Goal: Information Seeking & Learning: Learn about a topic

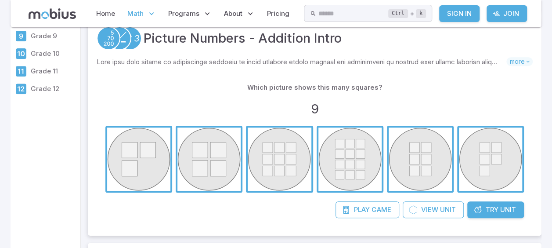
scroll to position [158, 0]
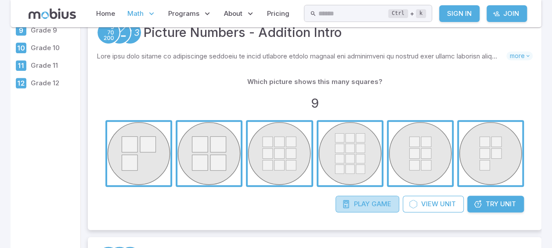
click at [362, 202] on span "Play" at bounding box center [362, 204] width 16 height 10
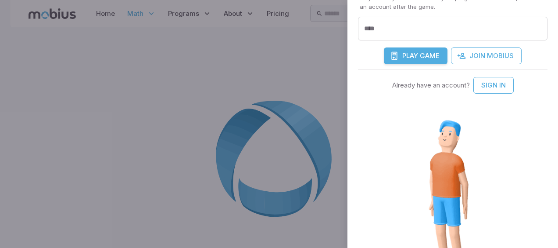
scroll to position [209, 0]
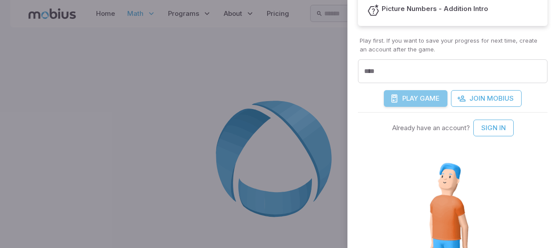
click at [414, 97] on span "Play" at bounding box center [411, 99] width 16 height 10
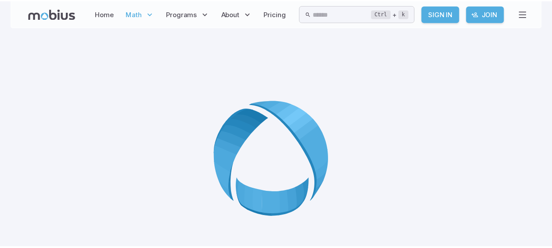
scroll to position [348, 0]
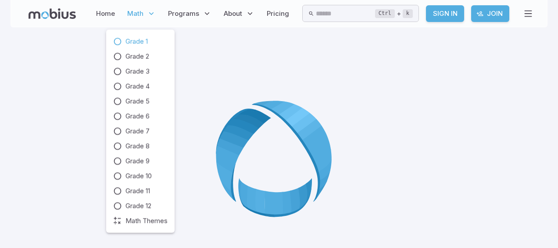
click at [136, 39] on span "Grade 1" at bounding box center [137, 41] width 22 height 10
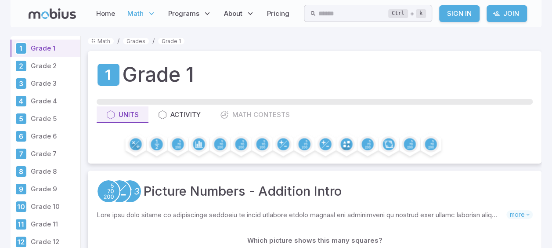
click at [45, 64] on p "Grade 2" at bounding box center [54, 66] width 46 height 10
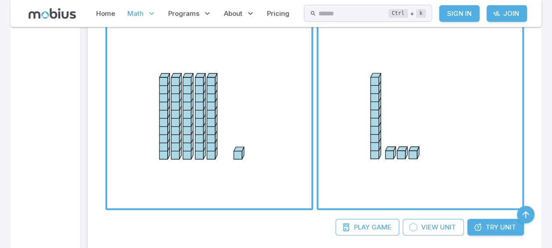
scroll to position [1154, 0]
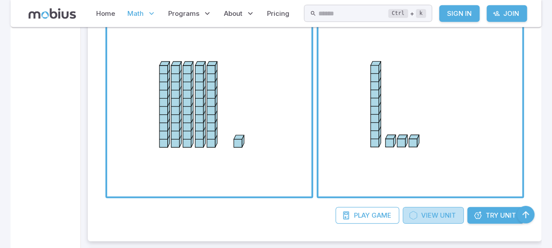
click at [417, 212] on icon at bounding box center [413, 215] width 9 height 9
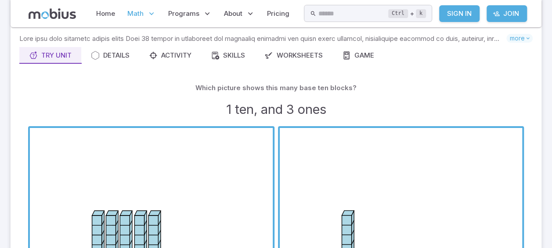
scroll to position [70, 0]
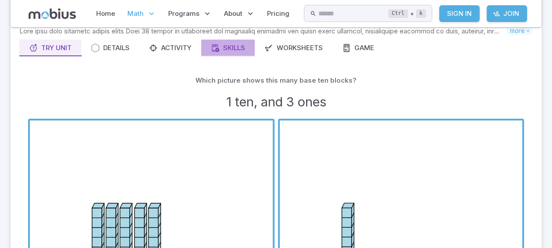
click at [226, 45] on div "Skills" at bounding box center [228, 48] width 34 height 10
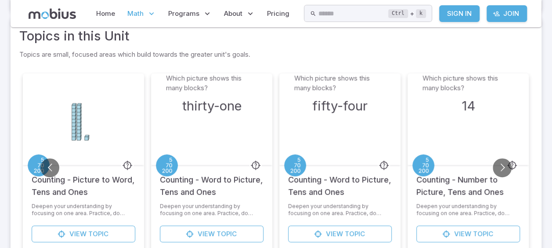
scroll to position [158, 0]
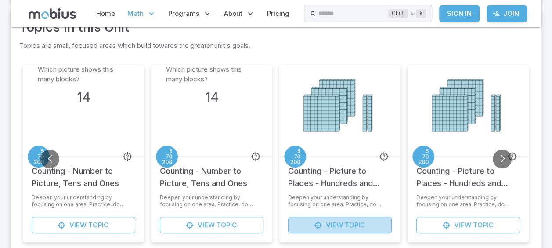
click at [313, 223] on icon at bounding box center [317, 224] width 9 height 9
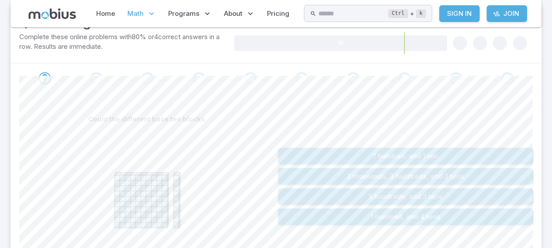
scroll to position [176, 0]
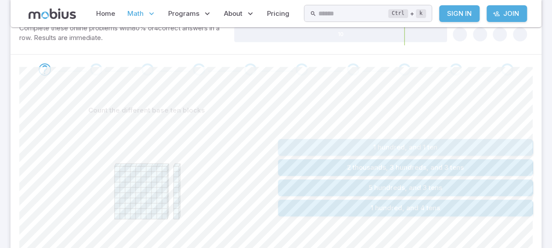
click at [334, 144] on button "1 hundred, and 1 ten" at bounding box center [405, 147] width 255 height 17
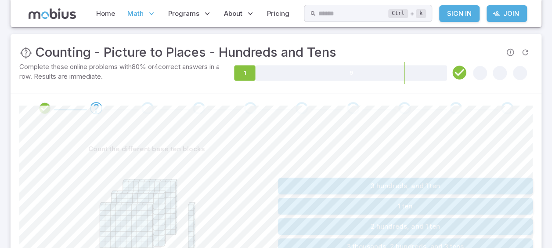
scroll to position [136, 0]
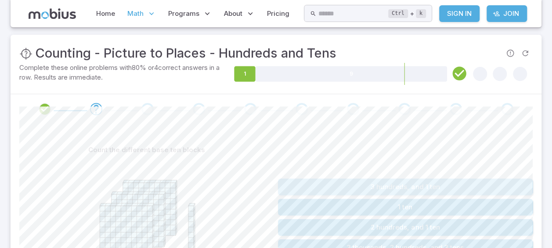
click at [436, 184] on button "3 hundreds, and 1 ten" at bounding box center [405, 186] width 255 height 17
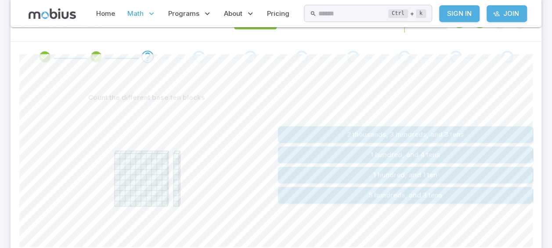
scroll to position [189, 0]
click at [354, 167] on button "1 hundred, and 1 ten" at bounding box center [405, 174] width 255 height 17
click at [471, 176] on button "1 hundred, and 2 tens" at bounding box center [405, 174] width 255 height 17
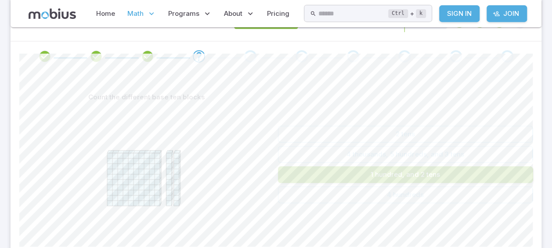
click at [472, 177] on button "1 hundred, and 2 tens" at bounding box center [405, 174] width 255 height 17
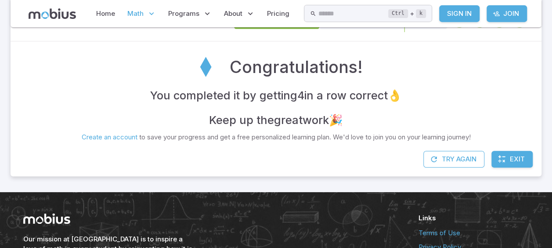
click at [514, 159] on span "Exit" at bounding box center [517, 159] width 15 height 10
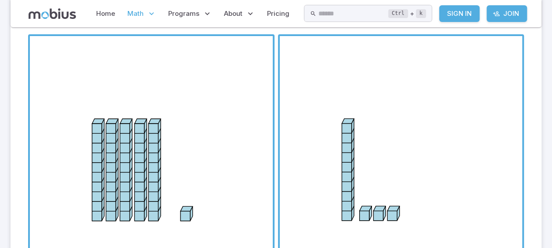
scroll to position [158, 0]
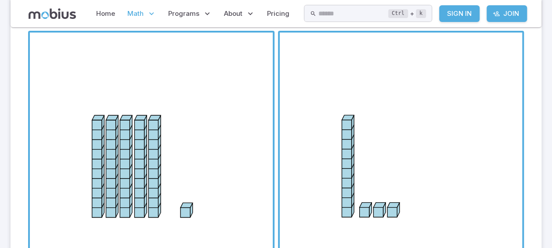
click at [435, 97] on span "button" at bounding box center [401, 153] width 243 height 243
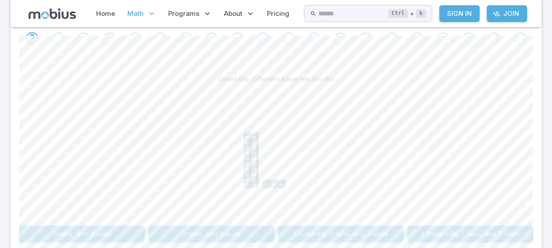
scroll to position [205, 0]
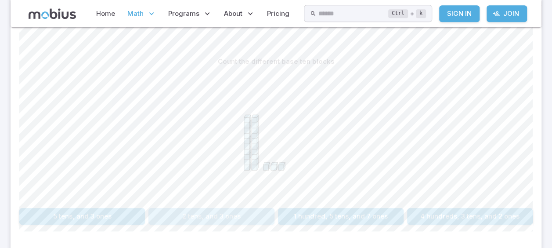
click at [212, 212] on button "2 tens, and 3 ones" at bounding box center [211, 216] width 126 height 17
click at [469, 211] on button "2 tens, and 1 one" at bounding box center [470, 216] width 126 height 17
click at [222, 208] on button "36" at bounding box center [211, 216] width 126 height 17
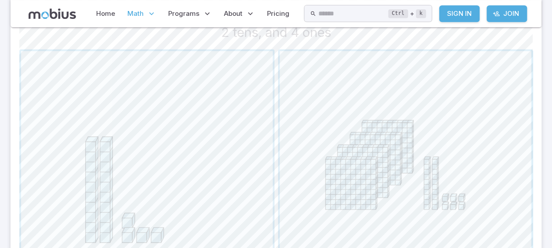
scroll to position [257, 0]
click at [220, 154] on span "button" at bounding box center [147, 175] width 252 height 252
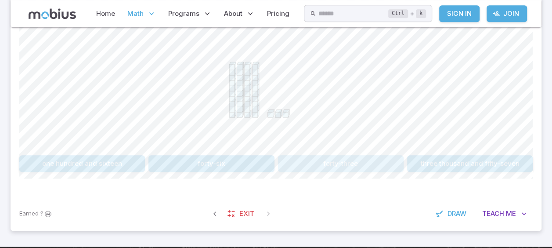
click at [365, 158] on button "forty-three" at bounding box center [341, 163] width 126 height 17
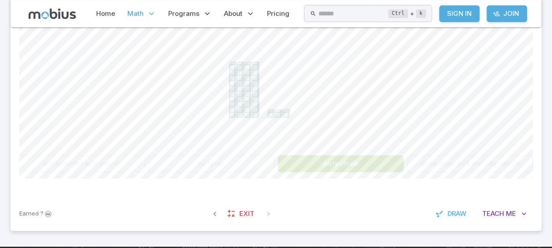
click at [365, 158] on button "forty-three" at bounding box center [341, 163] width 126 height 17
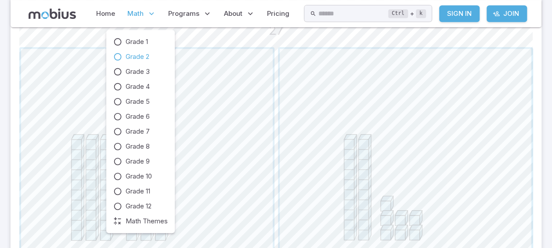
click at [149, 12] on icon at bounding box center [151, 13] width 9 height 9
click at [138, 56] on span "Grade 2" at bounding box center [138, 57] width 24 height 10
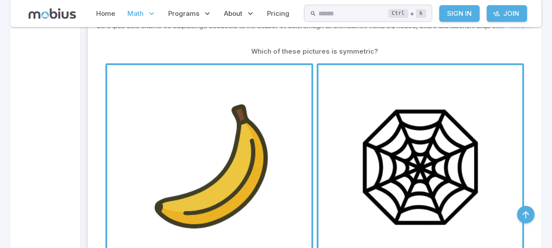
scroll to position [4723, 0]
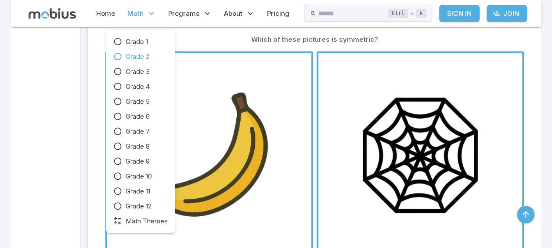
click at [152, 12] on icon at bounding box center [151, 13] width 9 height 9
click at [143, 40] on span "Grade 1" at bounding box center [137, 42] width 22 height 10
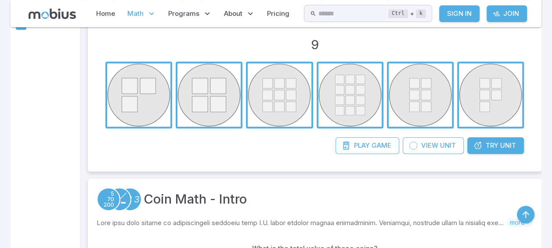
scroll to position [223, 0]
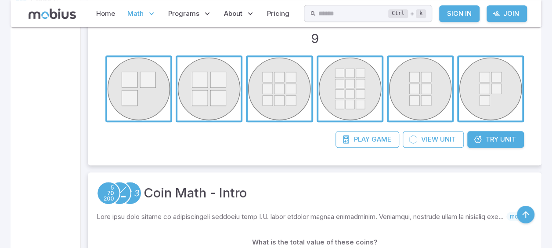
click at [278, 90] on span "button" at bounding box center [279, 88] width 63 height 63
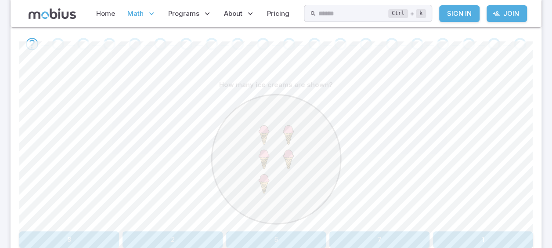
scroll to position [199, 0]
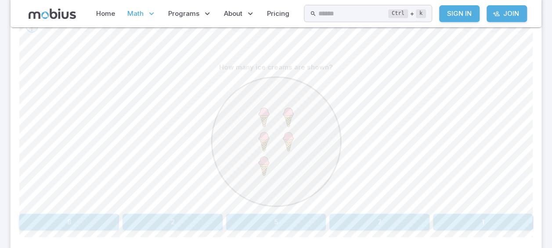
click at [525, 161] on div at bounding box center [275, 143] width 513 height 134
click at [277, 216] on button "5" at bounding box center [276, 221] width 100 height 17
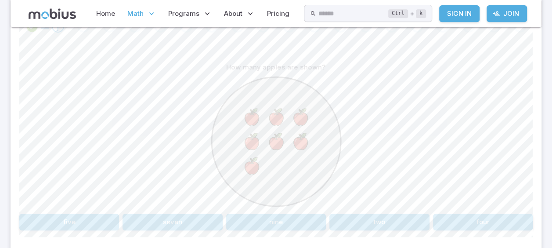
click at [475, 94] on div at bounding box center [275, 143] width 513 height 134
click at [194, 221] on button "seven" at bounding box center [172, 221] width 100 height 17
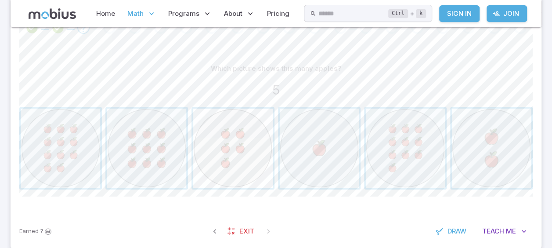
scroll to position [196, 0]
click at [247, 166] on span "button" at bounding box center [232, 149] width 79 height 79
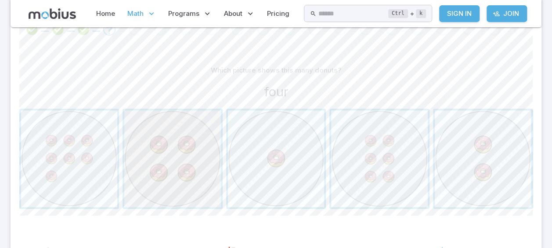
click at [152, 166] on span "button" at bounding box center [172, 158] width 96 height 96
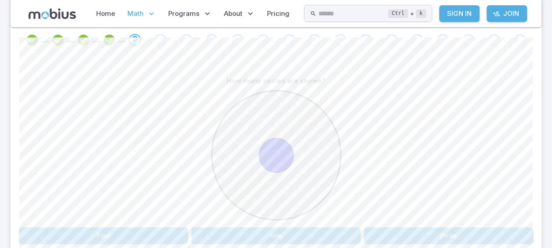
scroll to position [203, 0]
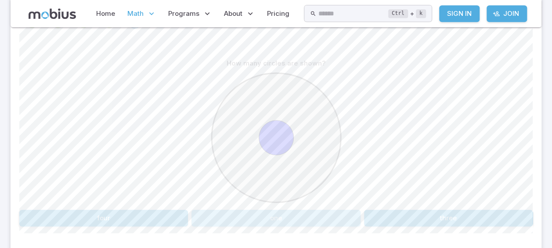
click at [318, 216] on button "one" at bounding box center [275, 217] width 169 height 17
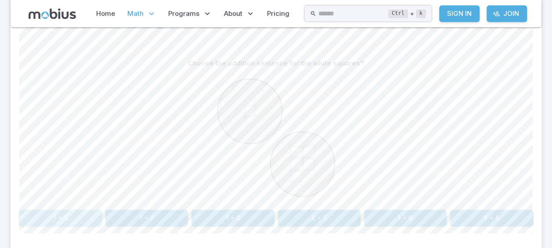
click at [50, 215] on button "1 + 5" at bounding box center [60, 217] width 83 height 17
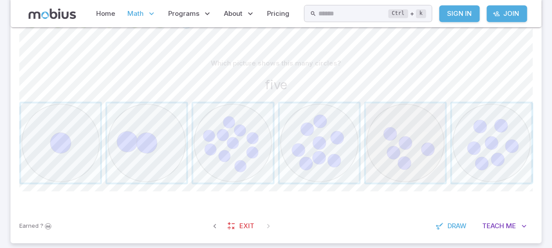
click at [380, 148] on span "button" at bounding box center [405, 142] width 79 height 79
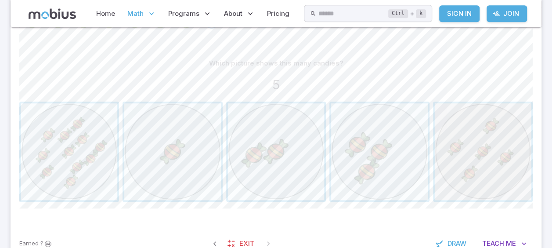
drag, startPoint x: 511, startPoint y: 121, endPoint x: 477, endPoint y: 160, distance: 51.4
click at [477, 160] on span "button" at bounding box center [483, 151] width 96 height 96
click at [486, 148] on span "button" at bounding box center [483, 151] width 96 height 96
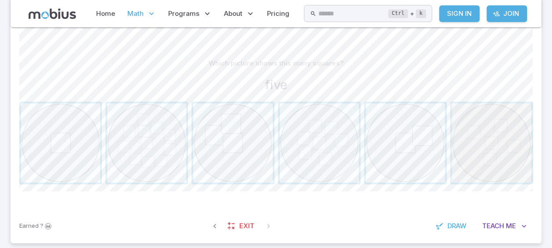
click at [486, 130] on span "button" at bounding box center [491, 142] width 79 height 79
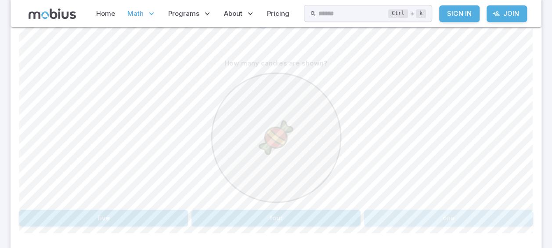
click at [479, 206] on div "How many candies are shown? five four one" at bounding box center [275, 140] width 513 height 171
click at [471, 215] on button "one" at bounding box center [448, 217] width 169 height 17
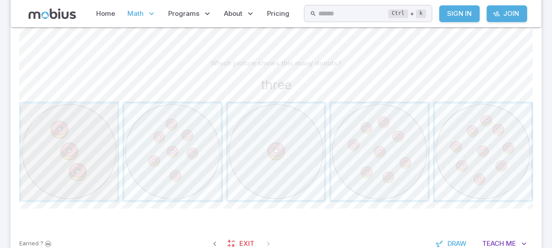
click at [41, 146] on span "button" at bounding box center [69, 151] width 96 height 96
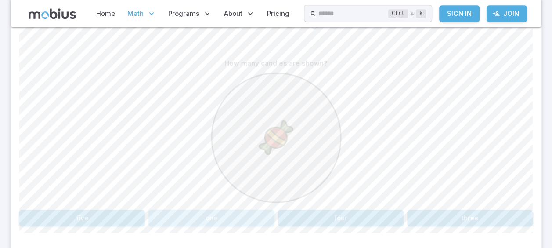
click at [204, 218] on button "one" at bounding box center [211, 217] width 126 height 17
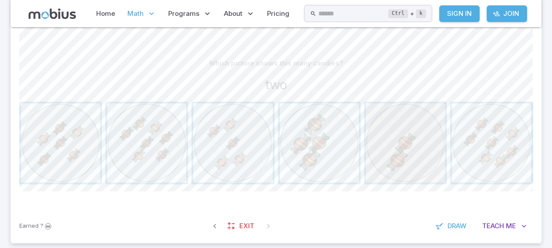
click at [405, 167] on span "button" at bounding box center [405, 142] width 79 height 79
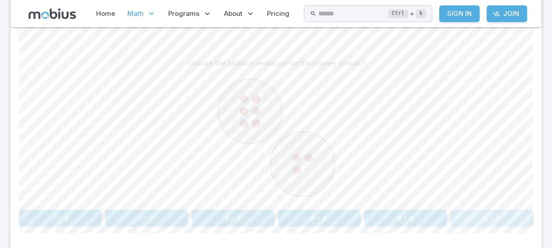
click at [457, 211] on button "6 + 3" at bounding box center [491, 217] width 83 height 17
click at [216, 216] on button "8 + 1" at bounding box center [232, 217] width 83 height 17
click at [322, 212] on button "3 + 3" at bounding box center [319, 217] width 83 height 17
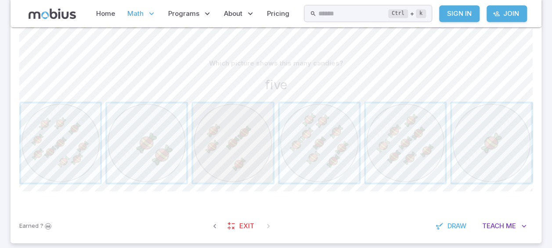
click at [215, 152] on span "button" at bounding box center [232, 142] width 79 height 79
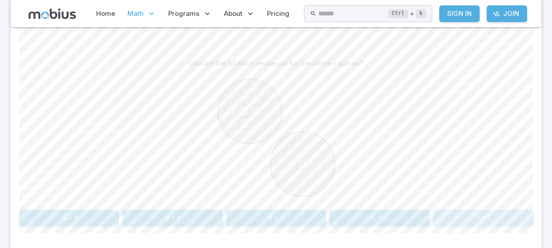
click at [490, 213] on button "5 + 1" at bounding box center [483, 217] width 100 height 17
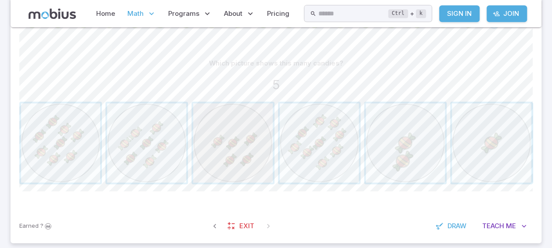
click at [235, 166] on span "button" at bounding box center [232, 142] width 79 height 79
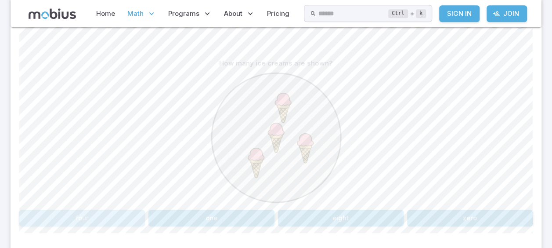
click at [105, 212] on button "four" at bounding box center [82, 217] width 126 height 17
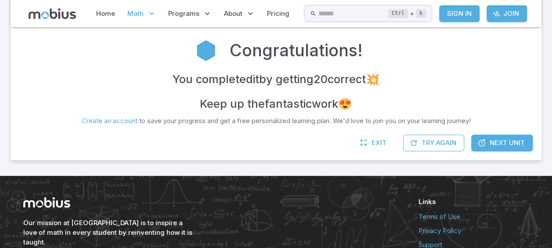
scroll to position [168, 0]
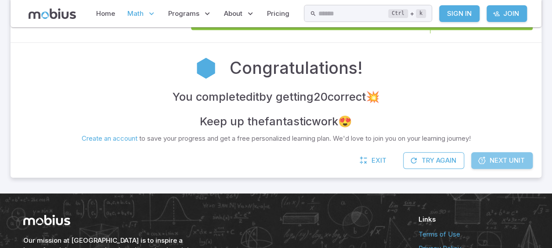
click at [511, 163] on span "Next Unit" at bounding box center [507, 160] width 35 height 10
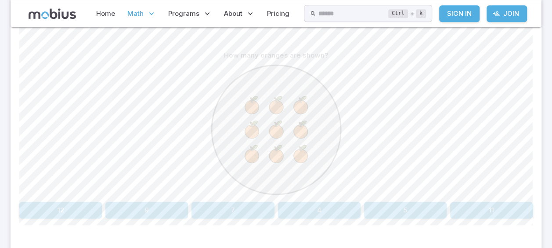
scroll to position [228, 0]
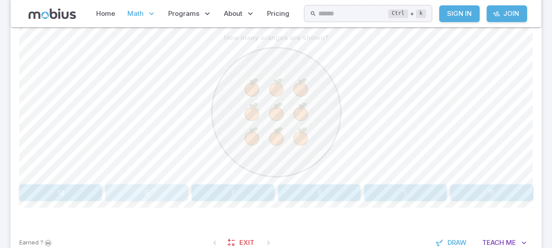
click at [149, 188] on button "9" at bounding box center [146, 192] width 83 height 17
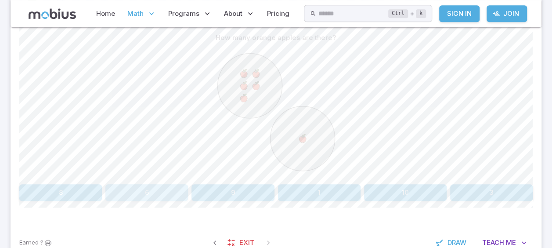
click at [130, 188] on button "6" at bounding box center [146, 192] width 83 height 17
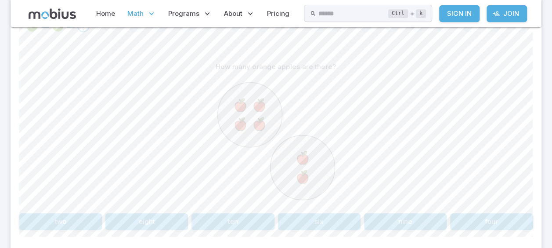
scroll to position [198, 0]
click at [318, 214] on button "six" at bounding box center [319, 222] width 83 height 17
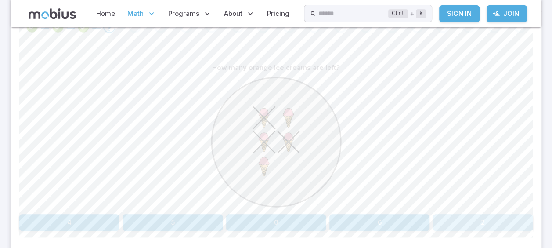
click at [483, 216] on button "2" at bounding box center [483, 222] width 100 height 17
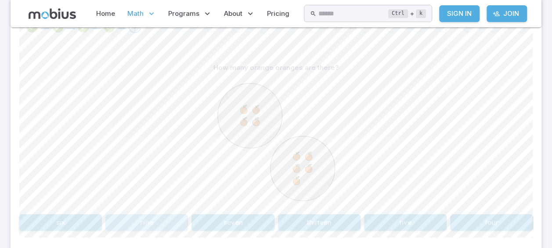
click at [164, 214] on button "nine" at bounding box center [146, 222] width 83 height 17
click at [59, 218] on button "4 + 5" at bounding box center [69, 222] width 100 height 17
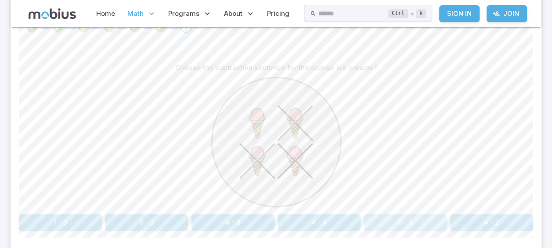
click at [421, 218] on button "0 - 3" at bounding box center [405, 222] width 83 height 17
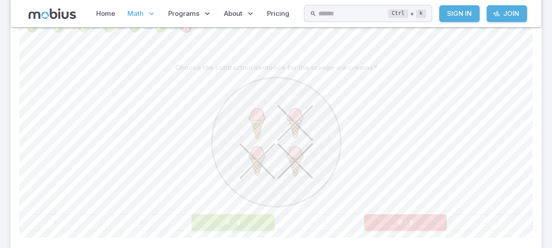
click at [246, 217] on button "4 - 3" at bounding box center [232, 222] width 83 height 17
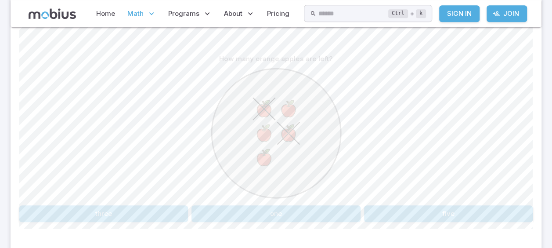
scroll to position [209, 0]
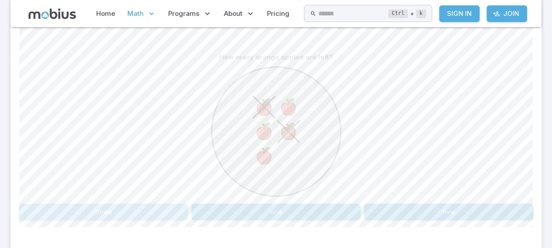
click at [100, 209] on button "three" at bounding box center [103, 211] width 169 height 17
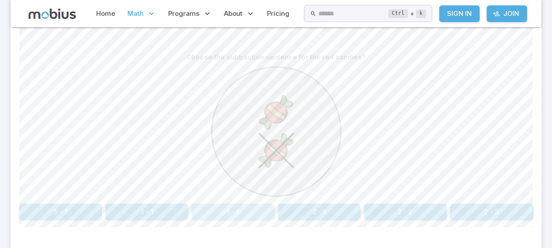
click at [219, 210] on button "1 - 1" at bounding box center [232, 211] width 83 height 17
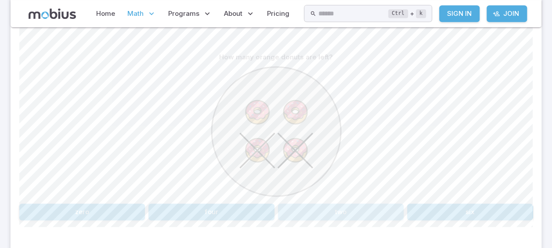
click at [339, 205] on button "two" at bounding box center [341, 211] width 126 height 17
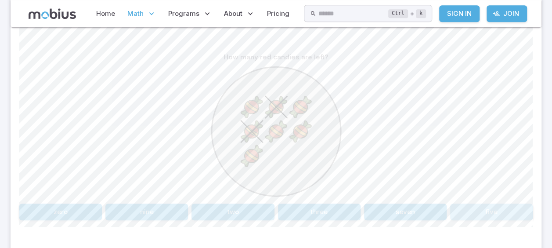
click at [472, 203] on button "five" at bounding box center [491, 211] width 83 height 17
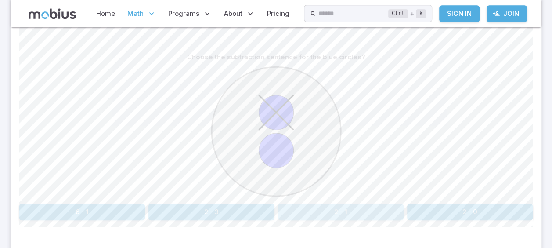
click at [359, 210] on button "2 - 1" at bounding box center [341, 211] width 126 height 17
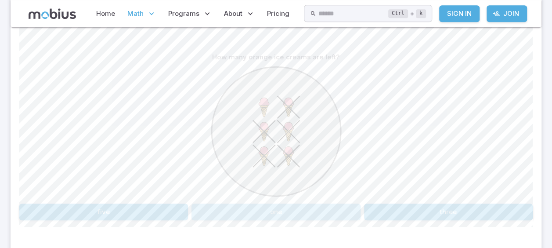
click at [298, 213] on button "one" at bounding box center [275, 211] width 169 height 17
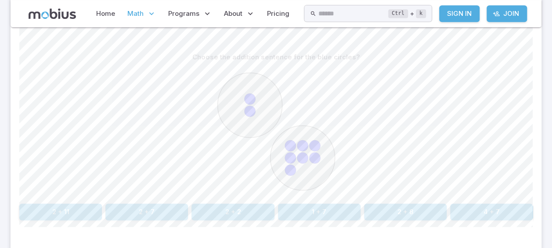
click at [123, 198] on div at bounding box center [275, 132] width 513 height 134
click at [142, 210] on button "2 + 7" at bounding box center [146, 211] width 83 height 17
click at [158, 227] on div "Choose the subtraction sentence for the white squares? 4 - 2 4 - 5 4 - 0 4 - 1 …" at bounding box center [275, 137] width 513 height 213
click at [309, 209] on button "4 - 1" at bounding box center [319, 211] width 83 height 17
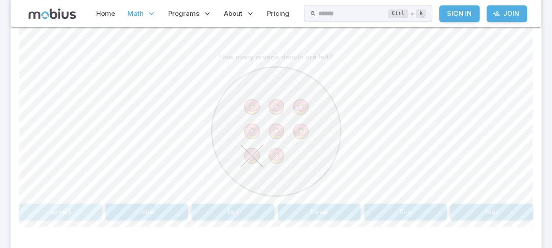
click at [58, 217] on button "seven" at bounding box center [60, 211] width 83 height 17
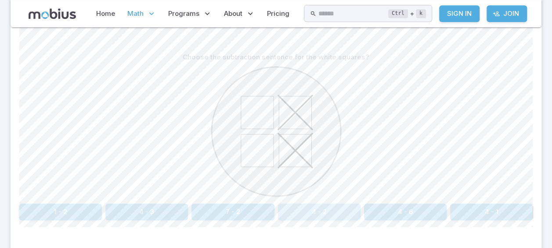
click at [322, 207] on button "4 - 2" at bounding box center [319, 211] width 83 height 17
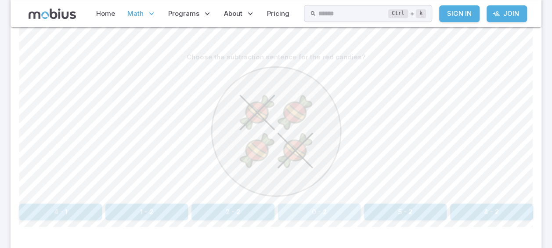
click at [322, 207] on button "0 - 2" at bounding box center [319, 211] width 83 height 17
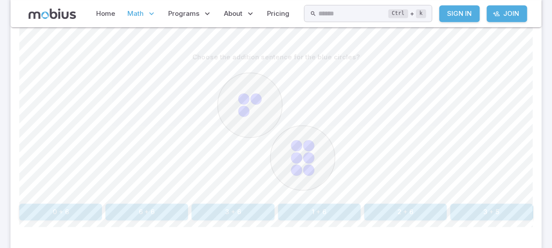
click at [259, 202] on div "Choose the addition sentence for the blue circles? 0 + 6 6 + 6 3 + 6 1 + 6 2 + …" at bounding box center [275, 134] width 513 height 171
click at [253, 212] on button "3 + 6" at bounding box center [232, 211] width 83 height 17
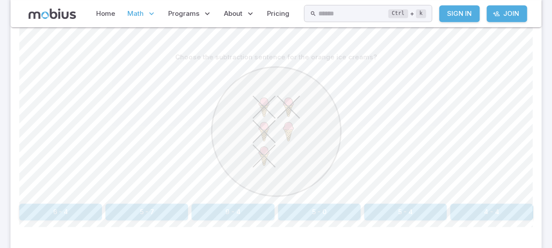
click at [405, 203] on button "5 - 4" at bounding box center [405, 211] width 83 height 17
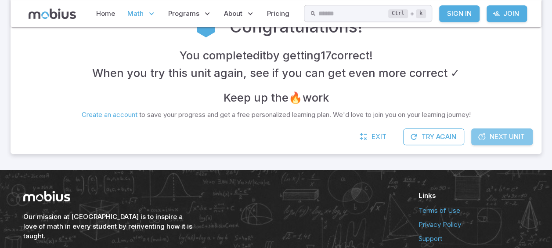
click at [490, 136] on span "Next Unit" at bounding box center [507, 137] width 35 height 10
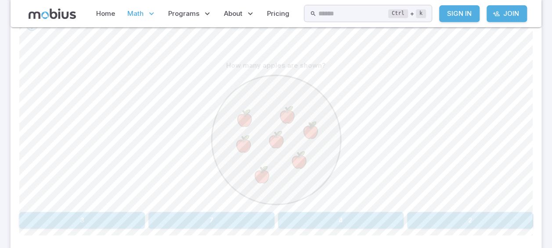
scroll to position [204, 0]
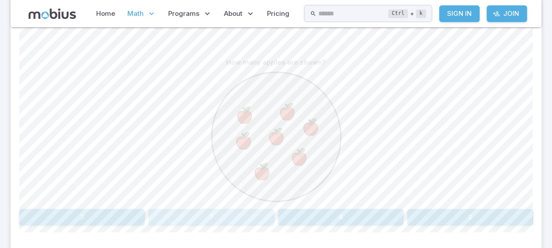
click at [243, 212] on button "7" at bounding box center [211, 217] width 126 height 17
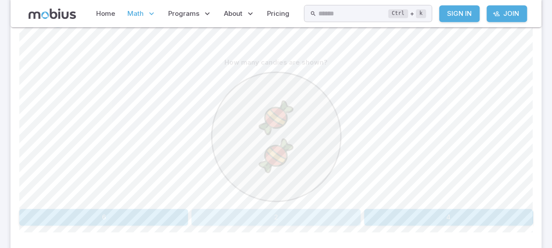
click at [243, 212] on button "2" at bounding box center [275, 217] width 169 height 17
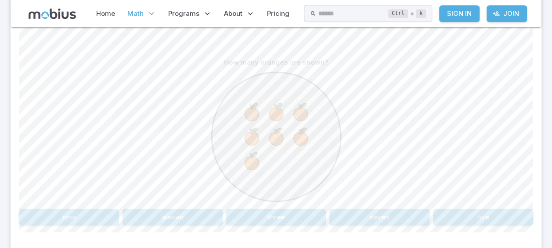
drag, startPoint x: 381, startPoint y: 212, endPoint x: 350, endPoint y: 180, distance: 44.4
click at [350, 180] on div at bounding box center [275, 138] width 513 height 134
click at [363, 219] on button "seven" at bounding box center [379, 217] width 100 height 17
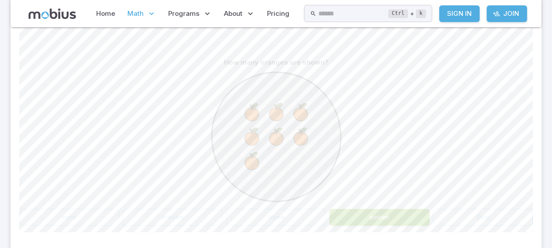
click at [364, 218] on button "seven" at bounding box center [379, 217] width 100 height 17
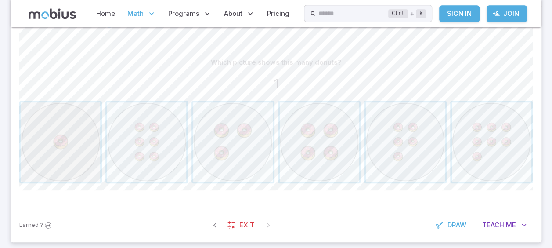
click at [64, 133] on span "button" at bounding box center [60, 141] width 79 height 79
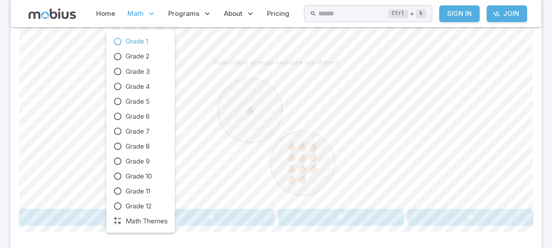
click at [149, 10] on icon at bounding box center [151, 13] width 9 height 9
click at [147, 68] on span "Grade 3" at bounding box center [138, 71] width 24 height 10
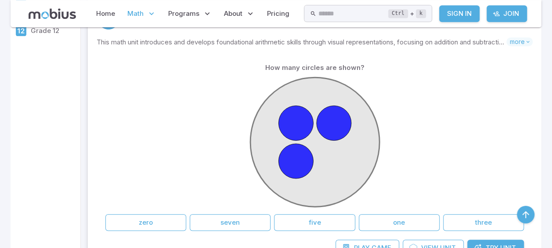
scroll to position [228, 0]
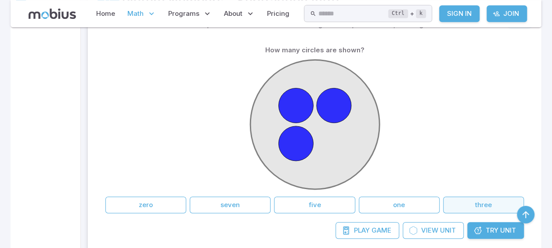
click at [493, 204] on button "three" at bounding box center [483, 204] width 81 height 17
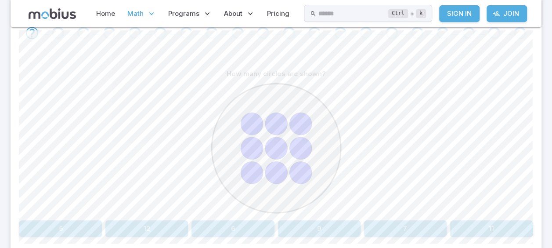
scroll to position [193, 0]
click at [322, 228] on button "9" at bounding box center [319, 227] width 83 height 17
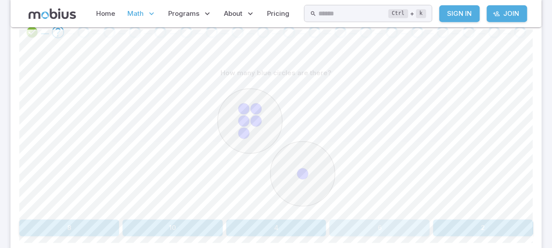
click at [361, 223] on button "6" at bounding box center [379, 227] width 100 height 17
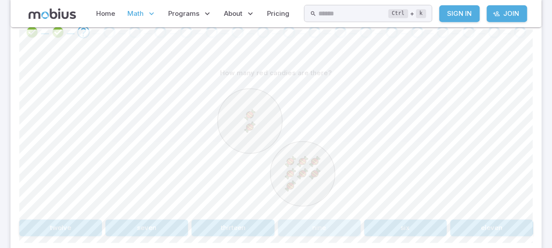
click at [300, 226] on button "nine" at bounding box center [319, 227] width 83 height 17
click at [167, 217] on div "Choose the addition sentence for the white squares? 3 + 4 5 + 4 5 + 0 5 + 3 7 +…" at bounding box center [275, 150] width 513 height 171
click at [173, 223] on button "5 + 4" at bounding box center [146, 227] width 83 height 17
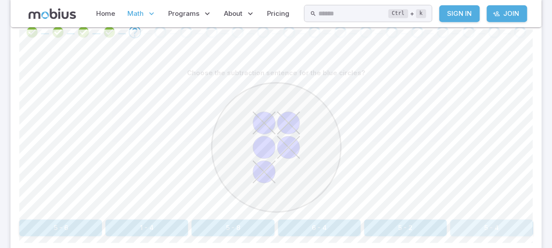
click at [483, 227] on button "5 - 4" at bounding box center [491, 227] width 83 height 17
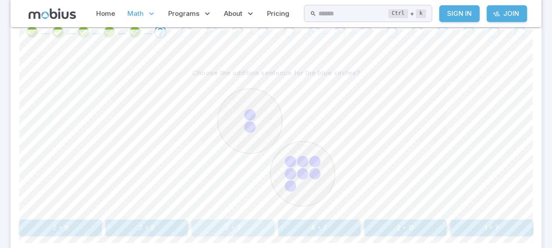
click at [247, 223] on button "2 + 7" at bounding box center [232, 227] width 83 height 17
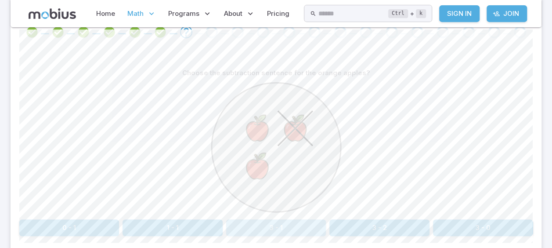
click at [289, 223] on button "3 - 1" at bounding box center [276, 227] width 100 height 17
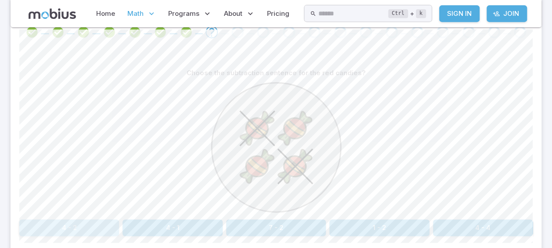
click at [40, 227] on button "4 - 2" at bounding box center [69, 227] width 100 height 17
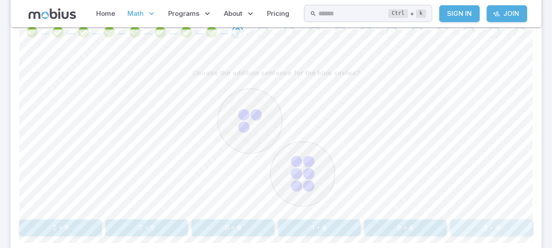
click at [477, 223] on button "3 + 6" at bounding box center [491, 227] width 83 height 17
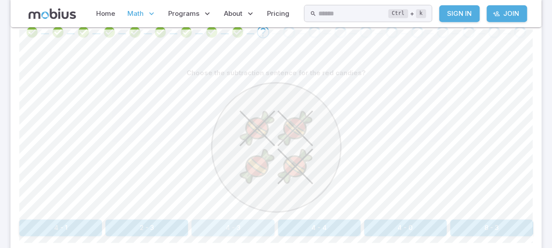
click at [212, 225] on button "4 - 3" at bounding box center [232, 227] width 83 height 17
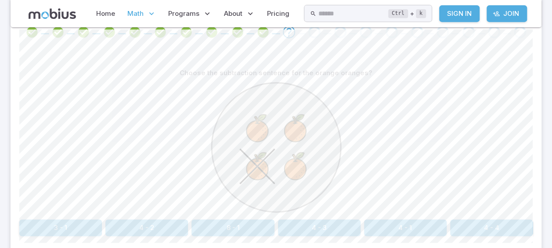
click at [428, 220] on button "4 - 1" at bounding box center [405, 227] width 83 height 17
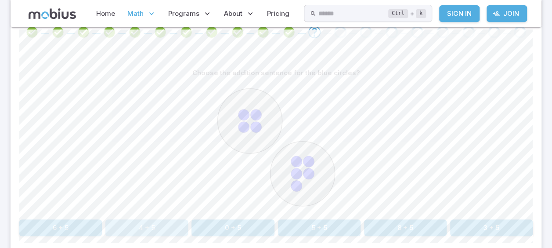
click at [161, 220] on button "4 + 5" at bounding box center [146, 227] width 83 height 17
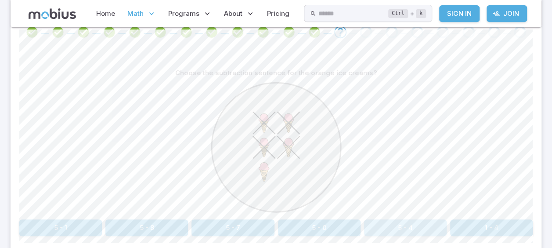
click at [388, 227] on button "5 - 4" at bounding box center [405, 227] width 83 height 17
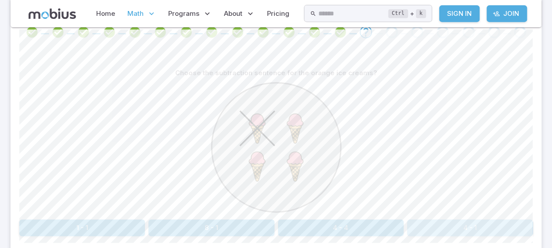
click at [470, 226] on button "4 - 1" at bounding box center [470, 227] width 126 height 17
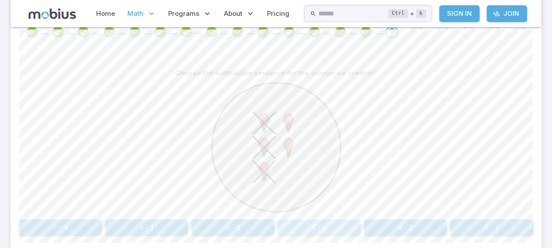
click at [328, 220] on button "5 - 3" at bounding box center [319, 227] width 83 height 17
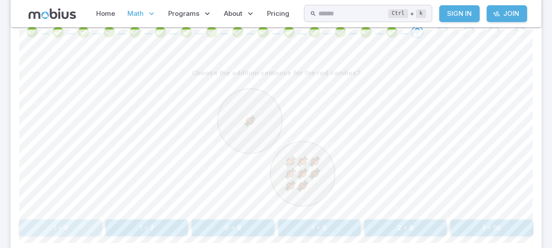
click at [83, 220] on button "1 + 8" at bounding box center [60, 227] width 83 height 17
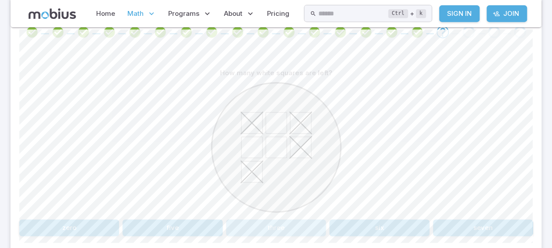
click at [267, 222] on button "three" at bounding box center [276, 227] width 100 height 17
click at [283, 223] on button "7 + 2" at bounding box center [275, 227] width 169 height 17
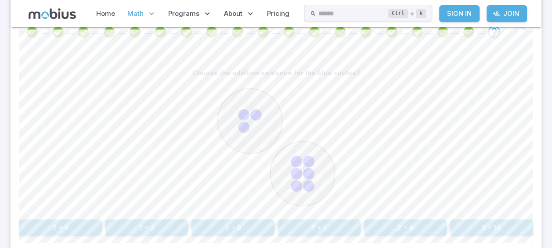
click at [61, 223] on button "3 + 6" at bounding box center [60, 227] width 83 height 17
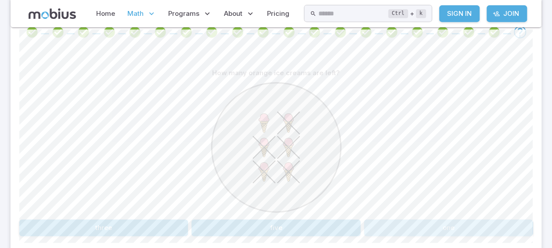
click at [402, 222] on button "one" at bounding box center [448, 227] width 169 height 17
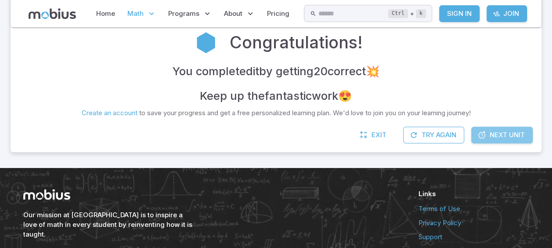
click at [500, 128] on link "Next Unit" at bounding box center [501, 134] width 61 height 17
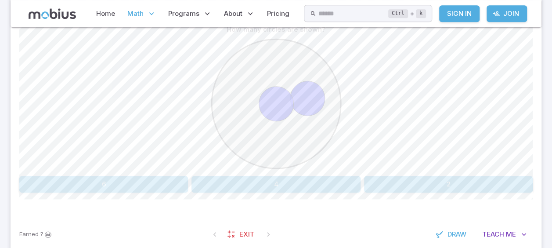
scroll to position [246, 0]
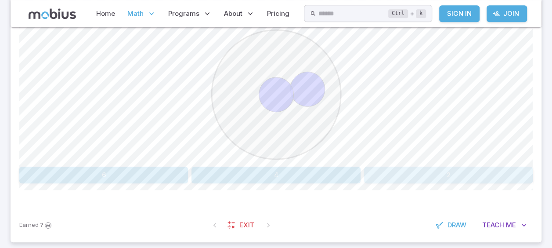
click at [469, 177] on button "2" at bounding box center [448, 174] width 169 height 17
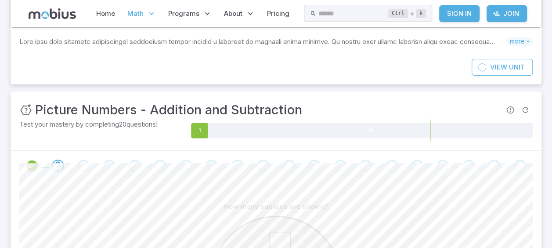
scroll to position [53, 0]
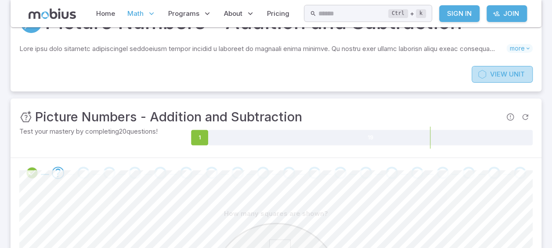
click at [508, 71] on link "View Unit" at bounding box center [502, 74] width 61 height 17
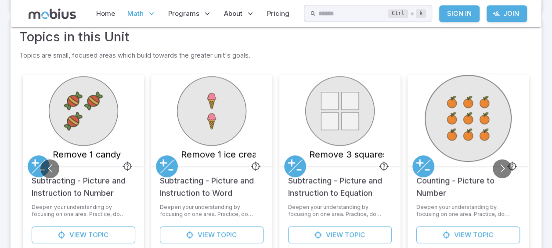
scroll to position [363, 0]
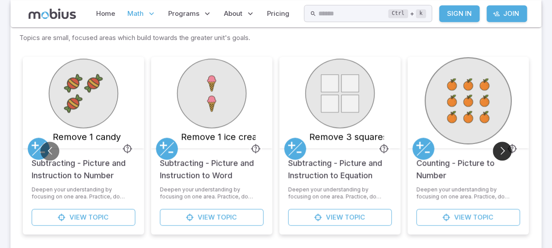
click at [504, 148] on button "Go to next slide" at bounding box center [502, 150] width 19 height 19
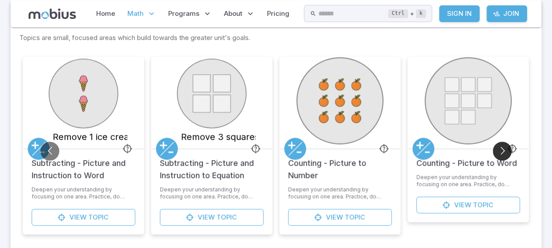
click at [504, 148] on button "Go to next slide" at bounding box center [502, 150] width 19 height 19
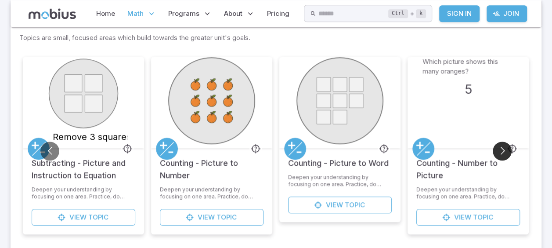
click at [504, 148] on button "Go to next slide" at bounding box center [502, 150] width 19 height 19
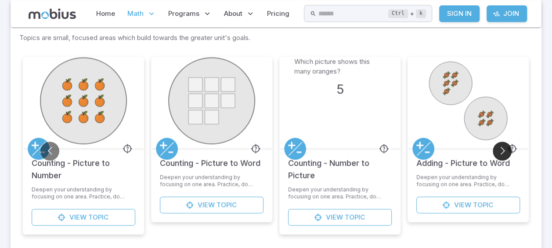
click at [504, 148] on button "Go to next slide" at bounding box center [502, 150] width 19 height 19
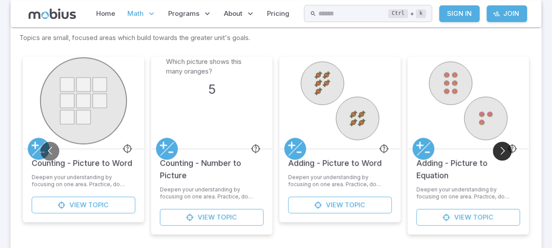
click at [504, 148] on button "Go to next slide" at bounding box center [502, 150] width 19 height 19
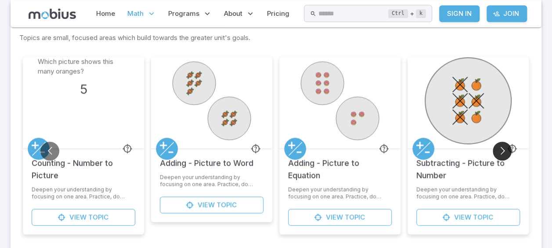
click at [504, 148] on button "Go to next slide" at bounding box center [502, 150] width 19 height 19
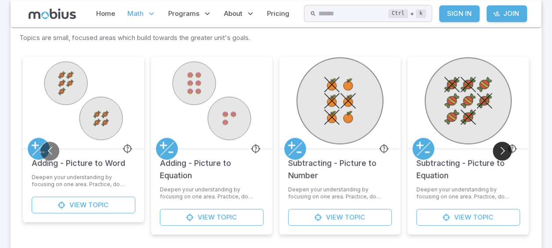
click at [504, 148] on button "Go to next slide" at bounding box center [502, 150] width 19 height 19
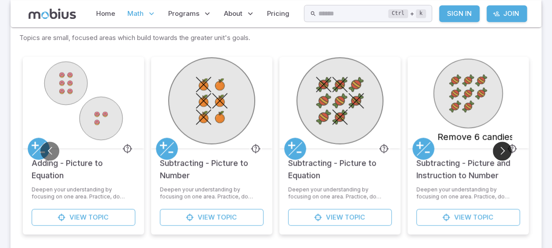
click at [504, 148] on button "Go to next slide" at bounding box center [502, 150] width 19 height 19
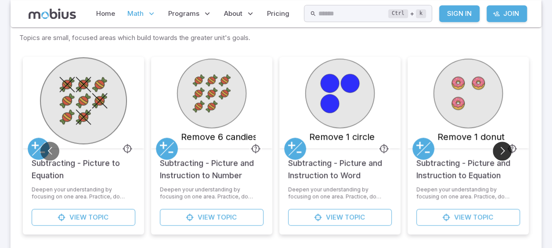
click at [504, 148] on button "Go to next slide" at bounding box center [502, 150] width 19 height 19
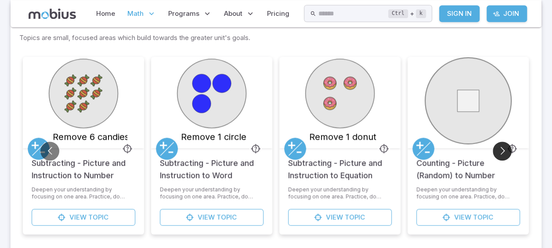
click at [504, 148] on button "Go to next slide" at bounding box center [502, 150] width 19 height 19
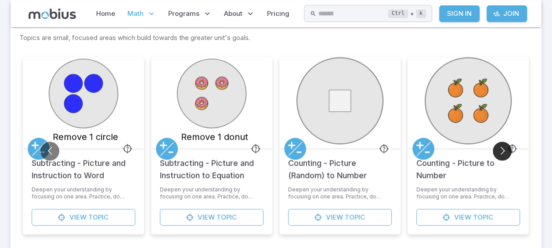
click at [504, 148] on button "Go to next slide" at bounding box center [502, 150] width 19 height 19
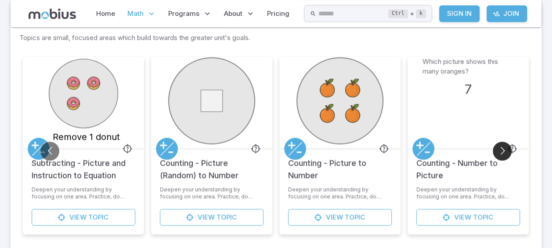
click at [504, 148] on button "Go to next slide" at bounding box center [502, 150] width 19 height 19
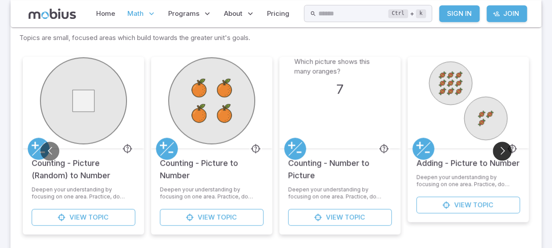
click at [504, 148] on button "Go to next slide" at bounding box center [502, 150] width 19 height 19
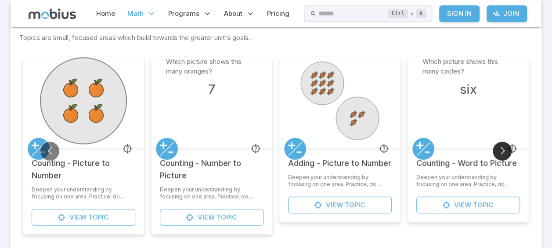
click at [504, 148] on button "Go to next slide" at bounding box center [502, 150] width 19 height 19
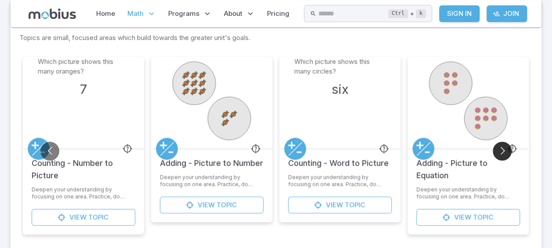
click at [504, 148] on button "Go to next slide" at bounding box center [502, 150] width 19 height 19
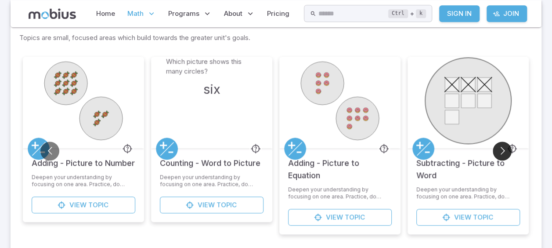
click at [504, 148] on button "Go to next slide" at bounding box center [502, 150] width 19 height 19
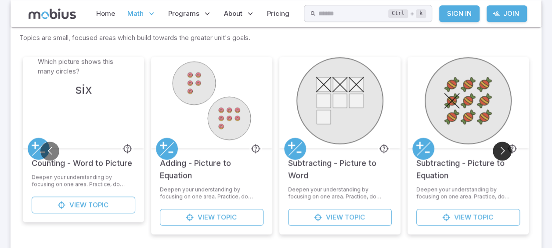
click at [504, 148] on button "Go to next slide" at bounding box center [502, 150] width 19 height 19
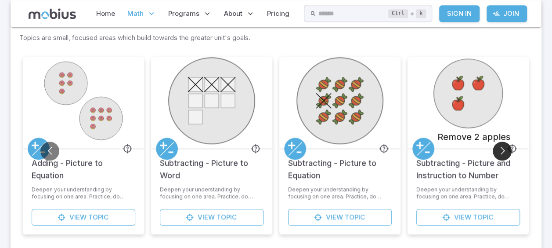
click at [504, 148] on button "Go to next slide" at bounding box center [502, 150] width 19 height 19
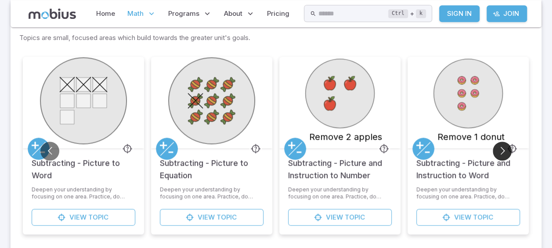
click at [504, 148] on button "Go to next slide" at bounding box center [502, 150] width 19 height 19
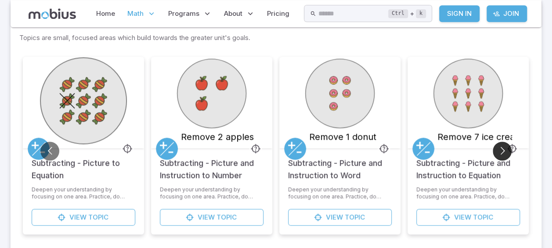
click at [503, 149] on button "Go to next slide" at bounding box center [502, 150] width 19 height 19
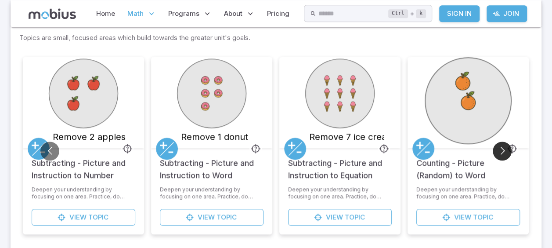
click at [503, 149] on button "Go to next slide" at bounding box center [502, 150] width 19 height 19
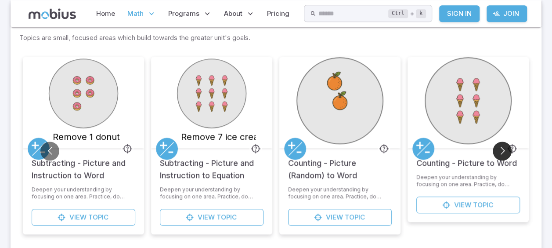
click at [503, 149] on button "Go to next slide" at bounding box center [502, 150] width 19 height 19
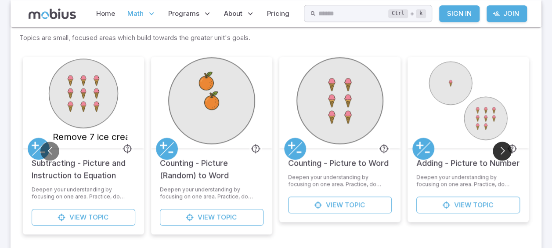
click at [503, 149] on button "Go to next slide" at bounding box center [502, 150] width 19 height 19
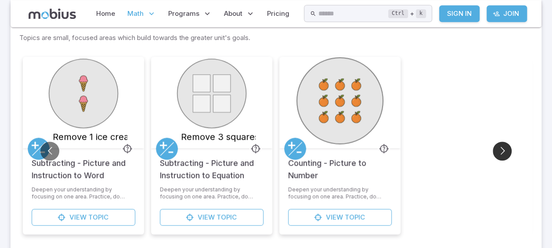
click at [503, 149] on button "Go to next slide" at bounding box center [502, 150] width 19 height 19
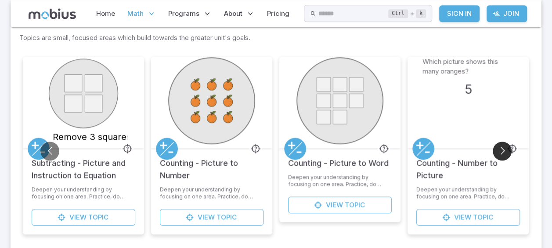
click at [503, 149] on button "Go to next slide" at bounding box center [502, 150] width 19 height 19
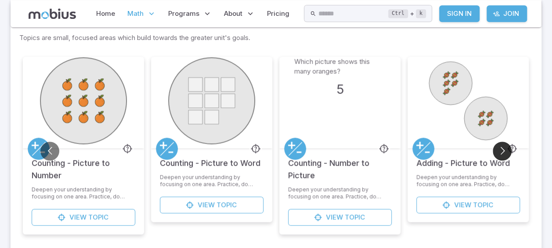
click at [503, 149] on button "Go to next slide" at bounding box center [502, 150] width 19 height 19
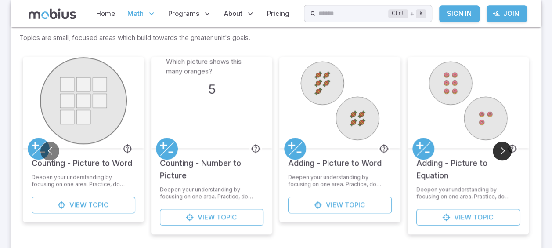
click at [503, 149] on button "Go to next slide" at bounding box center [502, 150] width 19 height 19
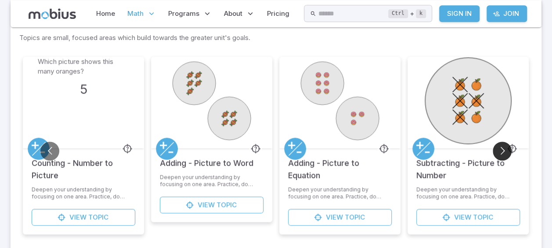
click at [503, 149] on button "Go to next slide" at bounding box center [502, 150] width 19 height 19
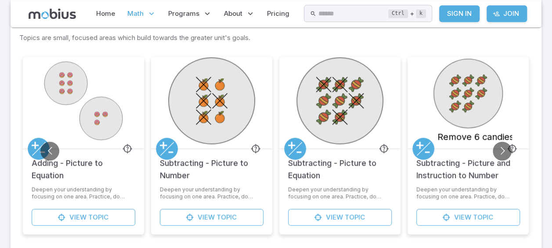
click at [88, 110] on circle at bounding box center [100, 118] width 43 height 43
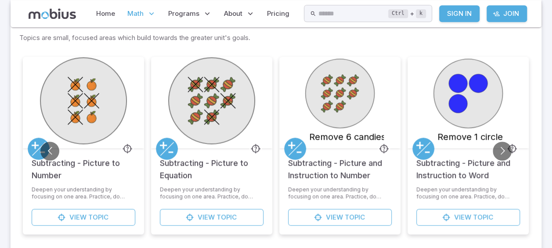
click at [99, 217] on ul "Adding - Picture to Number Deepen your understanding by focusing on one area. P…" at bounding box center [83, 151] width 6025 height 188
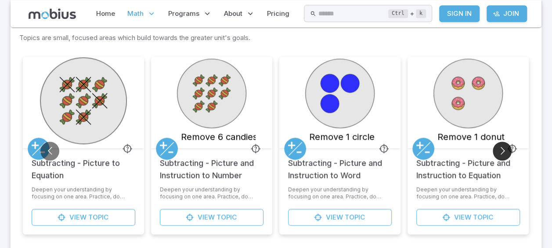
click at [500, 145] on button "Go to next slide" at bounding box center [502, 150] width 19 height 19
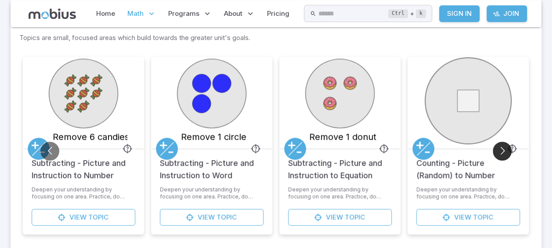
click at [500, 145] on button "Go to next slide" at bounding box center [502, 150] width 19 height 19
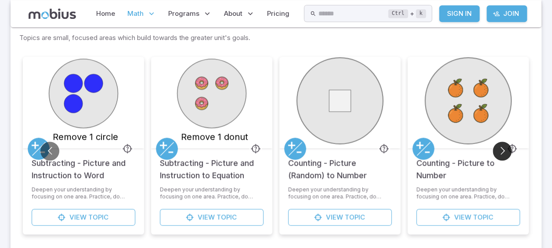
click at [500, 145] on button "Go to next slide" at bounding box center [502, 150] width 19 height 19
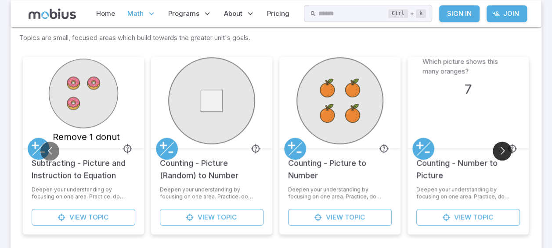
click at [500, 145] on button "Go to next slide" at bounding box center [502, 150] width 19 height 19
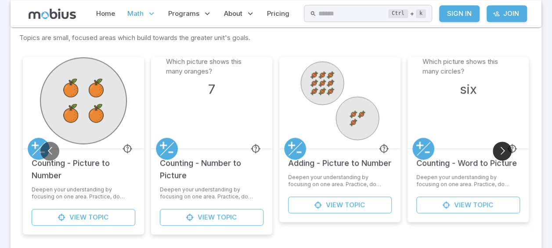
click at [500, 145] on button "Go to next slide" at bounding box center [502, 150] width 19 height 19
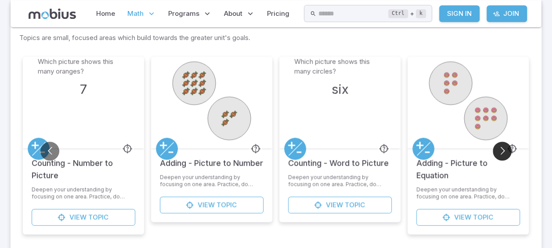
click at [500, 145] on button "Go to next slide" at bounding box center [502, 150] width 19 height 19
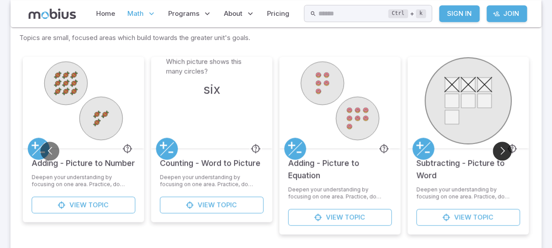
click at [500, 145] on button "Go to next slide" at bounding box center [502, 150] width 19 height 19
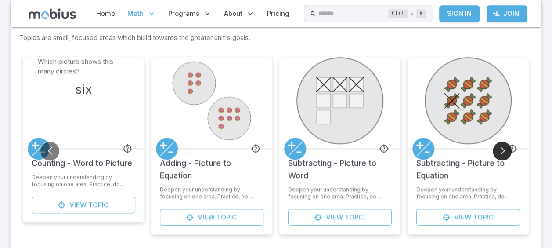
click at [500, 145] on button "Go to next slide" at bounding box center [502, 150] width 19 height 19
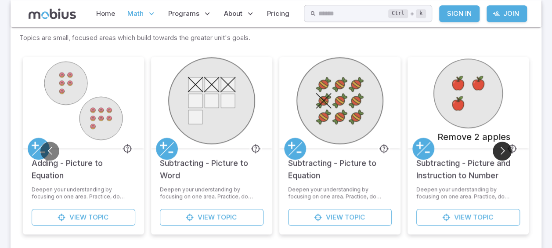
click at [500, 145] on button "Go to next slide" at bounding box center [502, 150] width 19 height 19
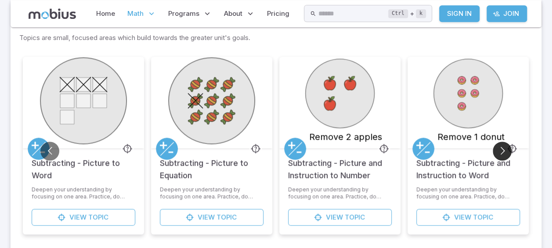
click at [500, 145] on button "Go to next slide" at bounding box center [502, 150] width 19 height 19
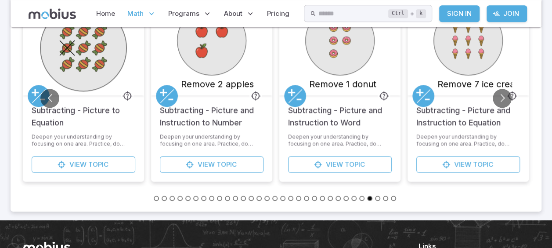
scroll to position [433, 0]
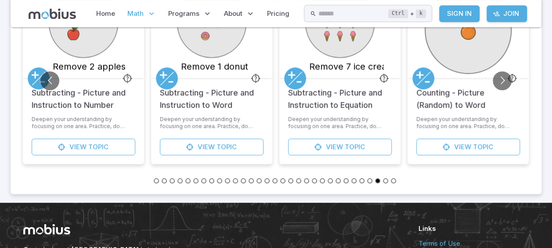
click at [393, 178] on button "Go to slide 31" at bounding box center [393, 180] width 5 height 5
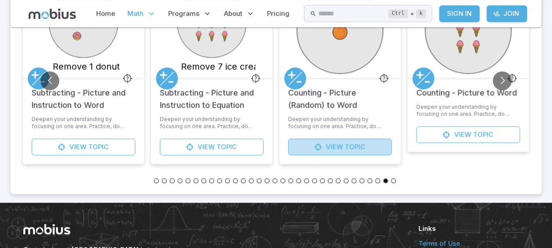
click at [323, 144] on link "View Topic" at bounding box center [340, 146] width 104 height 17
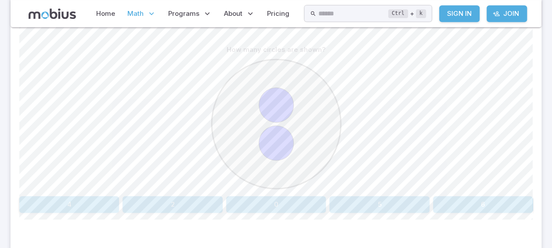
scroll to position [246, 0]
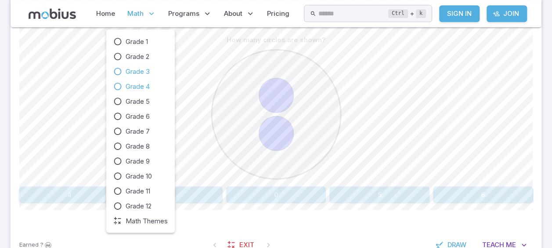
click at [148, 89] on span "Grade 4" at bounding box center [138, 86] width 24 height 10
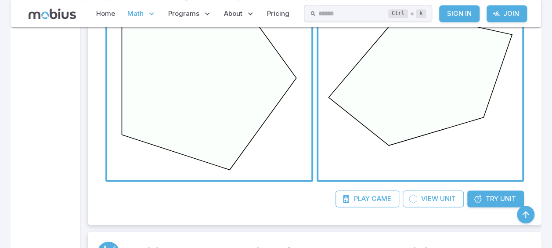
scroll to position [608, 0]
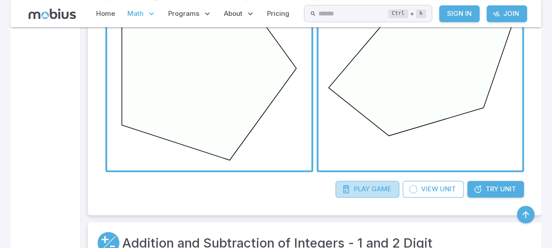
click at [371, 185] on link "Play Game" at bounding box center [367, 188] width 64 height 17
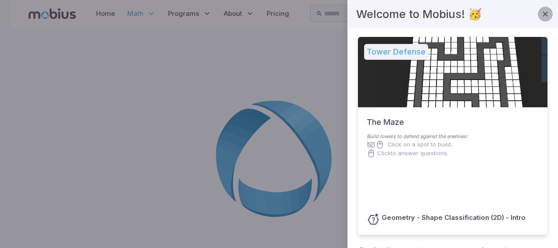
click at [542, 10] on icon "button" at bounding box center [545, 14] width 9 height 9
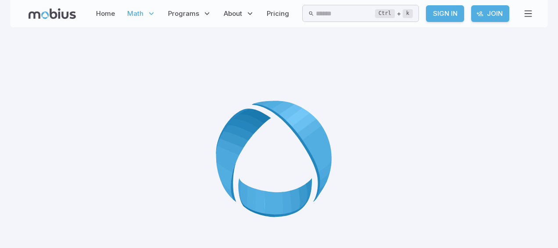
click at [227, 76] on div at bounding box center [279, 162] width 537 height 248
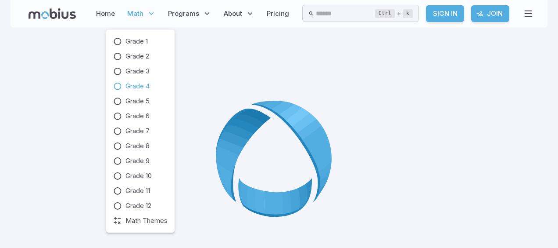
click at [147, 13] on icon at bounding box center [151, 13] width 9 height 9
click at [144, 86] on span "Grade 4" at bounding box center [138, 86] width 24 height 10
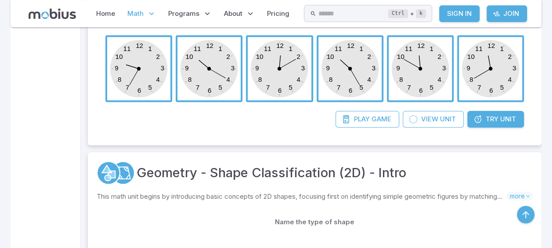
scroll to position [299, 0]
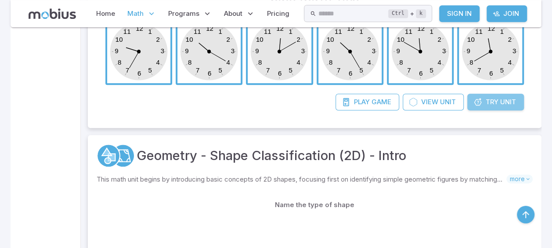
click at [490, 98] on span "Try" at bounding box center [492, 102] width 13 height 10
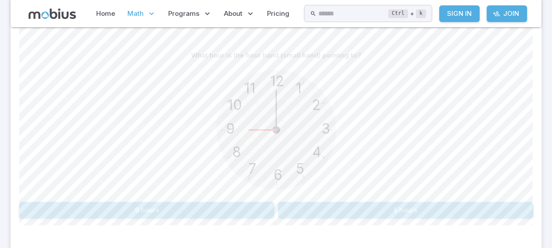
scroll to position [228, 0]
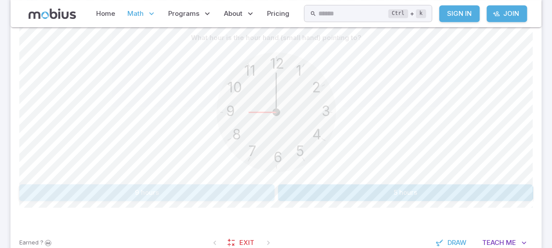
click at [214, 191] on button "9 hours" at bounding box center [146, 192] width 255 height 17
click at [328, 190] on button "10 hours" at bounding box center [405, 192] width 255 height 17
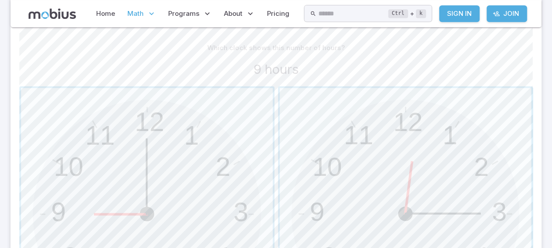
scroll to position [211, 0]
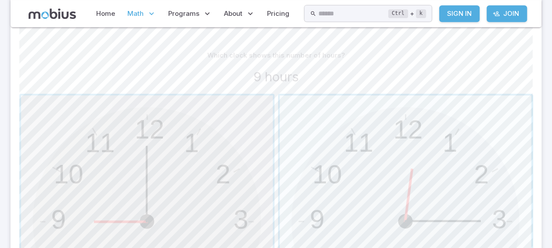
click at [160, 173] on span "button" at bounding box center [147, 221] width 252 height 252
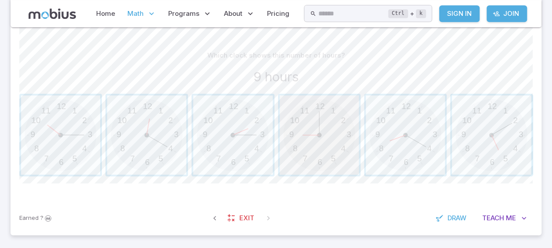
click at [311, 124] on span "button" at bounding box center [319, 134] width 79 height 79
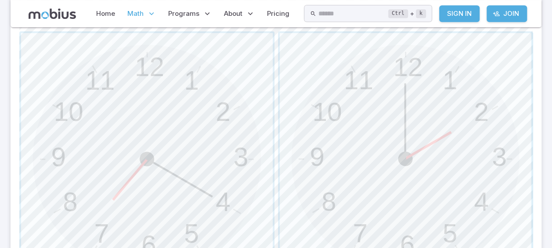
scroll to position [281, 0]
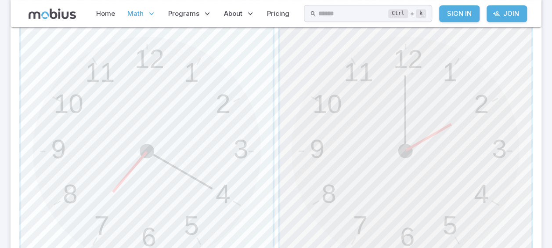
click at [491, 158] on span "button" at bounding box center [406, 151] width 252 height 252
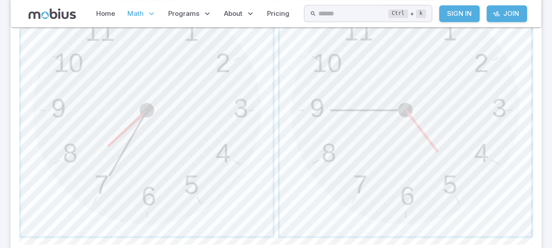
scroll to position [339, 0]
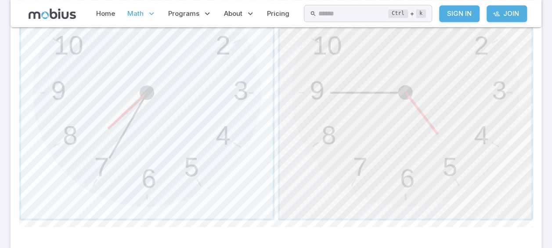
click at [372, 134] on span "button" at bounding box center [406, 93] width 252 height 252
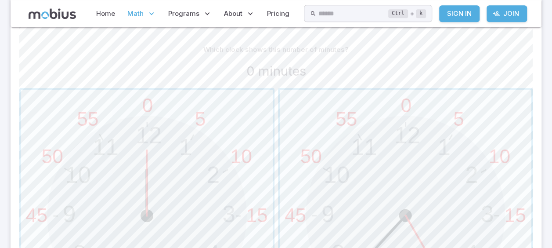
scroll to position [199, 0]
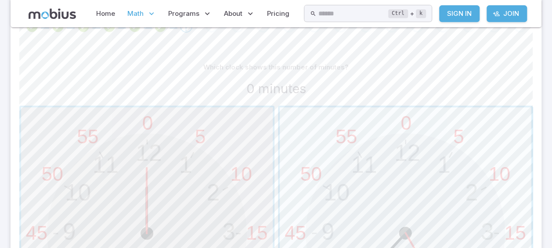
click at [197, 126] on span "button" at bounding box center [147, 233] width 252 height 252
click at [500, 151] on div "12 6 3 9 1 2 11 10 5 4 7 8 0 30 15 45 5 10 55 50 25 20 35 40 12 6 3 9 1 2 11 10…" at bounding box center [275, 232] width 513 height 255
click at [415, 181] on span "button" at bounding box center [406, 233] width 252 height 252
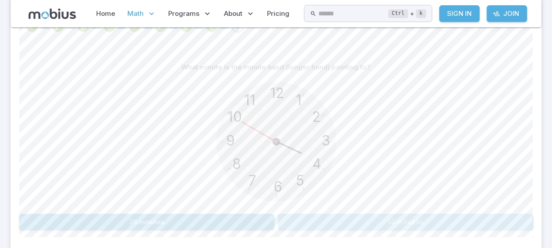
click at [376, 224] on button "50 minutes" at bounding box center [405, 221] width 255 height 17
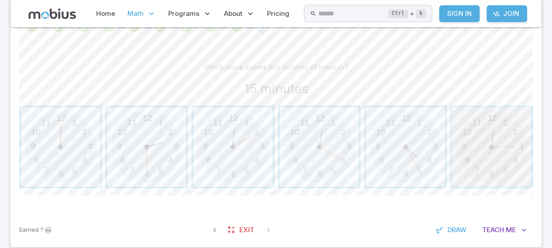
click at [503, 147] on span "button" at bounding box center [491, 146] width 79 height 79
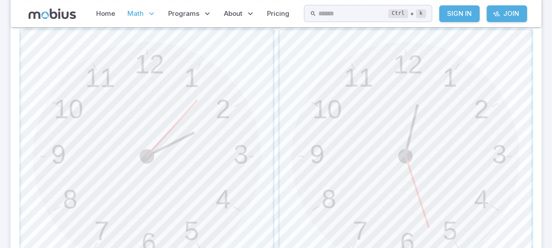
scroll to position [287, 0]
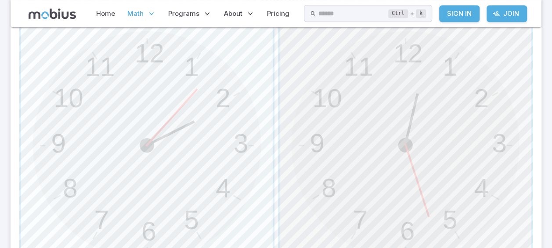
click at [414, 148] on span "button" at bounding box center [406, 145] width 252 height 252
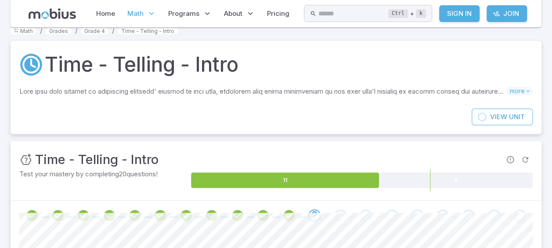
scroll to position [6, 0]
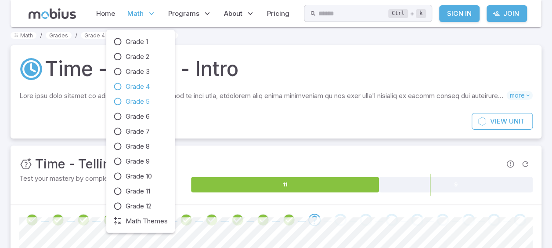
click at [133, 103] on span "Grade 5" at bounding box center [138, 102] width 24 height 10
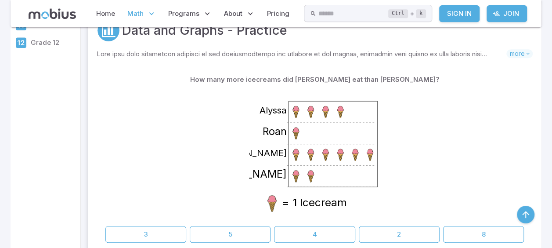
scroll to position [216, 0]
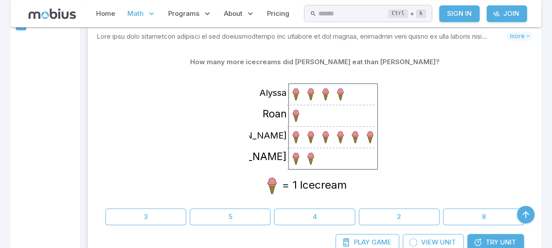
click at [414, 207] on div "How many more icecreams did [PERSON_NAME] eat than [PERSON_NAME]? [PERSON_NAME]…" at bounding box center [314, 139] width 418 height 171
click at [416, 211] on button "2" at bounding box center [399, 216] width 81 height 17
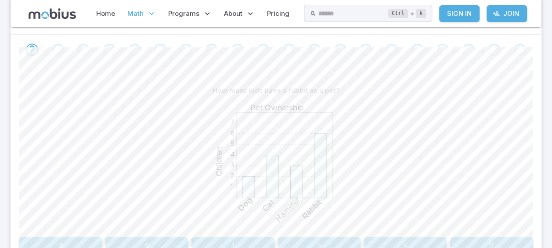
scroll to position [193, 0]
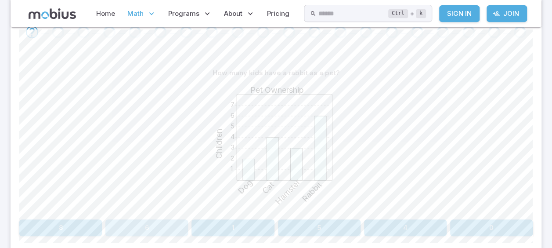
click at [166, 225] on button "6" at bounding box center [146, 227] width 83 height 17
click at [196, 219] on button "Soccer" at bounding box center [211, 227] width 126 height 17
click at [245, 221] on button "10" at bounding box center [232, 227] width 83 height 17
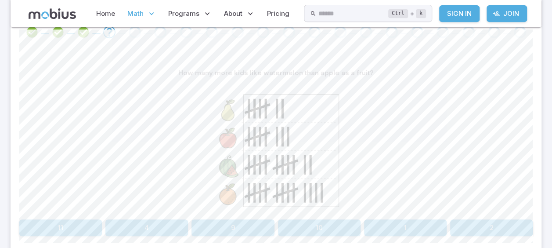
click at [482, 223] on button "2" at bounding box center [491, 227] width 83 height 17
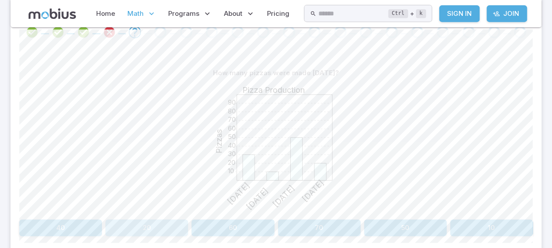
click at [169, 225] on button "20" at bounding box center [146, 227] width 83 height 17
click at [348, 227] on button "[DATE]" at bounding box center [341, 227] width 126 height 17
click at [483, 223] on button "8" at bounding box center [491, 227] width 83 height 17
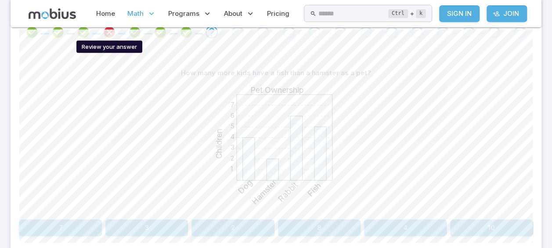
click at [111, 28] on icon "Review your answer" at bounding box center [109, 31] width 13 height 13
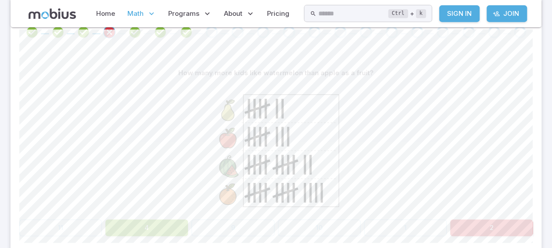
click at [159, 221] on button "4" at bounding box center [146, 227] width 83 height 17
click at [209, 30] on div "Go to the next question" at bounding box center [211, 32] width 12 height 12
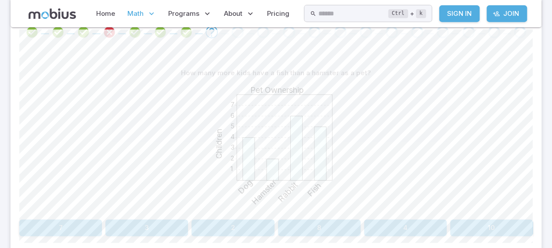
click at [164, 221] on button "3" at bounding box center [146, 227] width 83 height 17
click at [88, 219] on button "18" at bounding box center [60, 227] width 83 height 17
click at [483, 216] on div "How many pizzas were made [DATE] and [DATE] combined? 10 20 30 40 50 60 70 80 9…" at bounding box center [275, 150] width 513 height 171
click at [485, 221] on button "90" at bounding box center [491, 227] width 83 height 17
click at [157, 226] on button "[DATE]" at bounding box center [146, 227] width 255 height 17
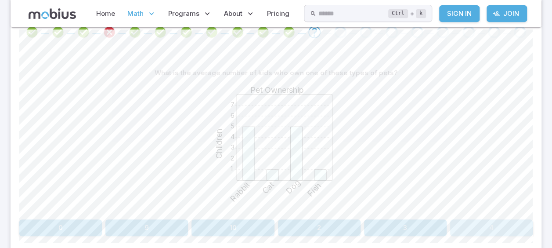
click at [511, 226] on button "4" at bounding box center [491, 227] width 83 height 17
click at [365, 219] on button "Fish and Dog" at bounding box center [341, 227] width 126 height 17
click at [201, 226] on button "75" at bounding box center [172, 227] width 100 height 17
click at [453, 226] on button "Soccer" at bounding box center [405, 227] width 255 height 17
click at [73, 226] on button "30" at bounding box center [60, 227] width 83 height 17
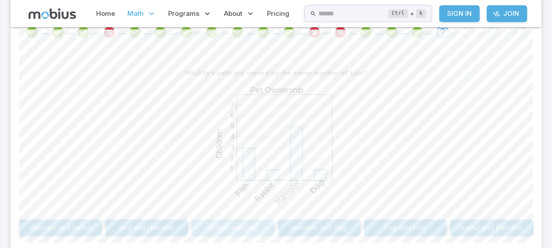
click at [238, 225] on button "Rabbit and Dog" at bounding box center [232, 227] width 83 height 17
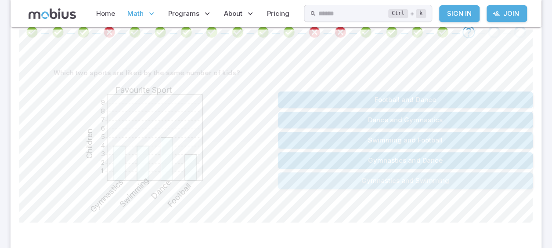
click at [288, 175] on button "Gymnastics and Swimming" at bounding box center [405, 180] width 255 height 17
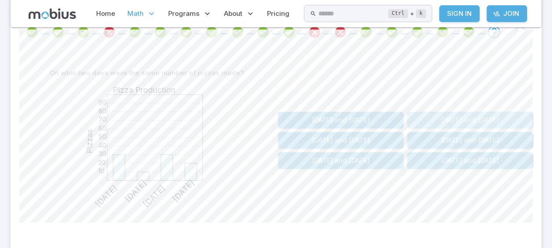
click at [446, 116] on button "[DATE] and [DATE]" at bounding box center [470, 120] width 126 height 17
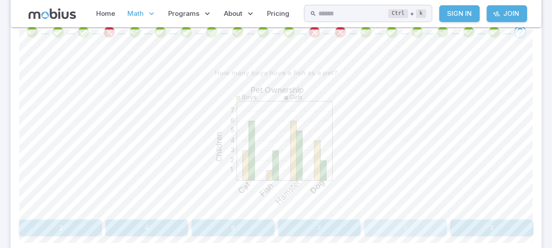
click at [411, 223] on button "1" at bounding box center [405, 227] width 83 height 17
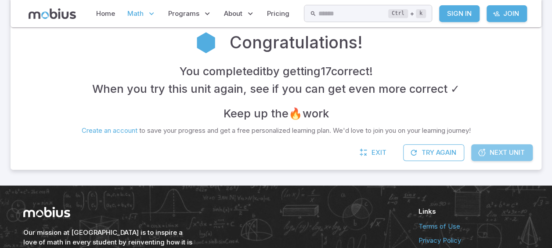
click at [512, 148] on span "Next Unit" at bounding box center [507, 153] width 35 height 10
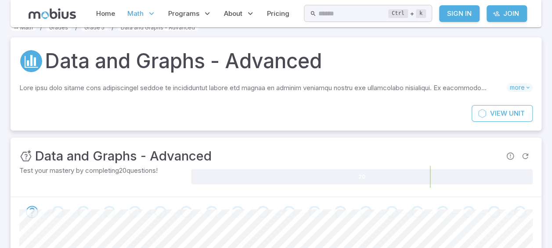
scroll to position [4, 0]
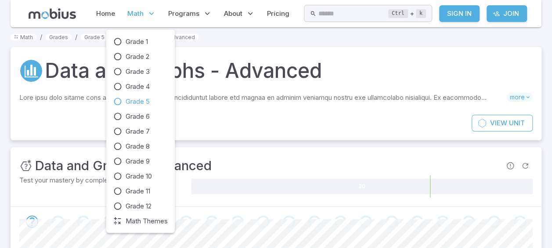
click at [144, 13] on p "Math" at bounding box center [142, 14] width 34 height 20
click at [129, 86] on span "Grade 4" at bounding box center [138, 87] width 24 height 10
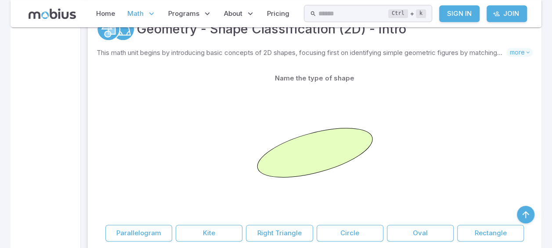
scroll to position [443, 0]
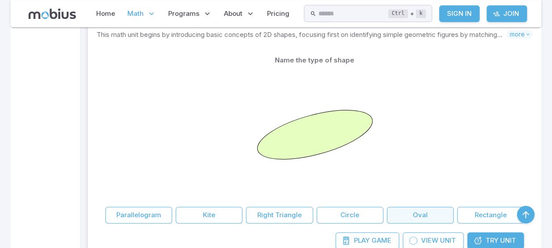
click at [427, 213] on button "Oval" at bounding box center [420, 214] width 67 height 17
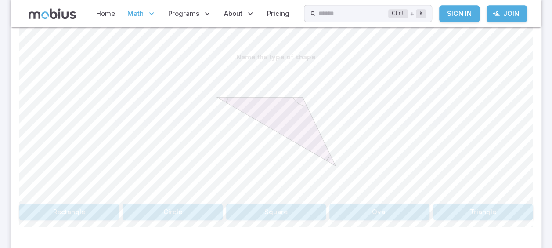
scroll to position [216, 0]
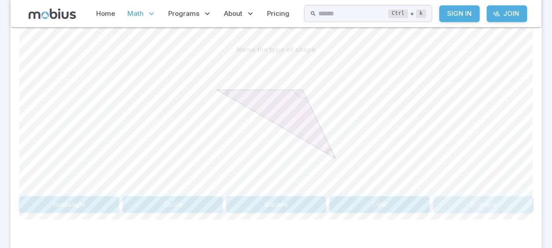
click at [460, 202] on button "Triangle" at bounding box center [483, 204] width 100 height 17
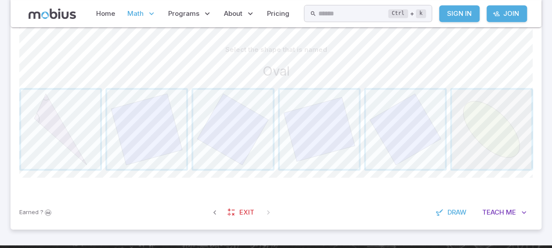
click at [484, 118] on span "button" at bounding box center [491, 129] width 79 height 79
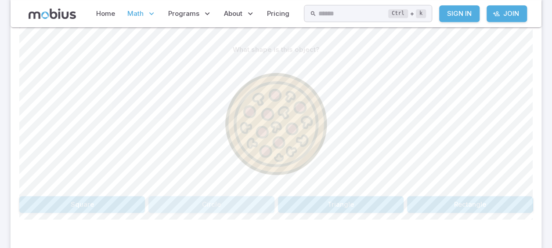
click at [212, 203] on button "Circle" at bounding box center [211, 204] width 126 height 17
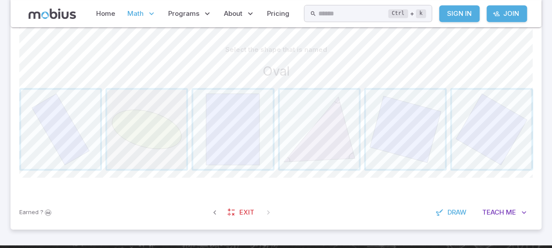
click at [147, 118] on span "button" at bounding box center [146, 129] width 79 height 79
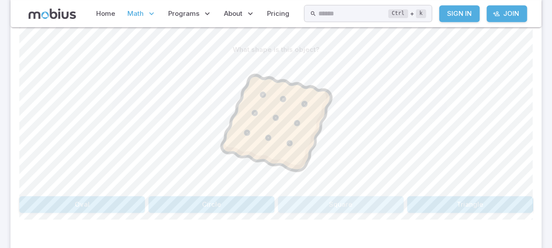
click at [331, 205] on button "Square" at bounding box center [341, 204] width 126 height 17
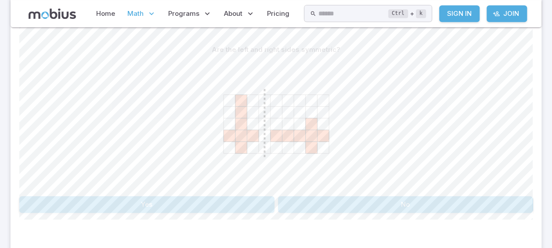
click at [366, 196] on button "No" at bounding box center [405, 204] width 255 height 17
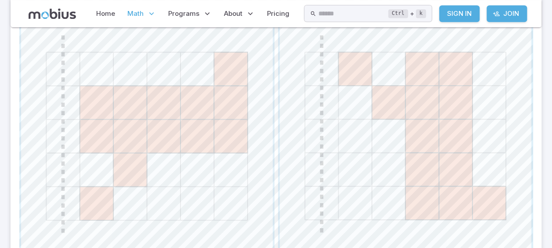
scroll to position [421, 0]
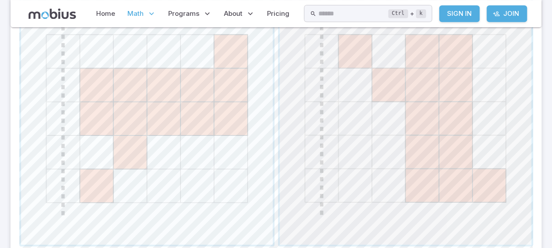
click at [425, 166] on span "button" at bounding box center [406, 119] width 252 height 252
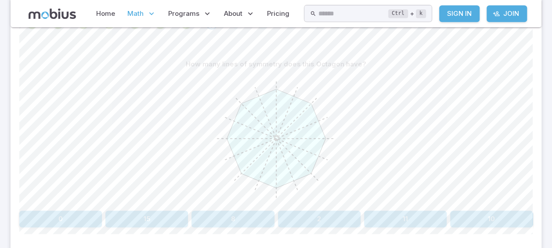
scroll to position [202, 0]
click at [143, 205] on div at bounding box center [275, 140] width 513 height 134
click at [141, 211] on button "15" at bounding box center [146, 219] width 83 height 17
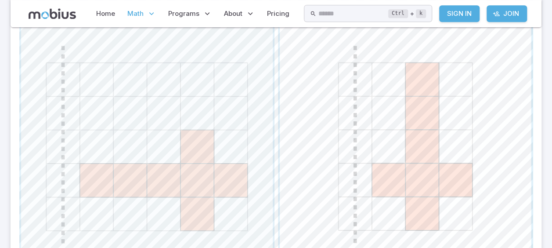
scroll to position [395, 0]
click at [436, 177] on span "button" at bounding box center [406, 145] width 252 height 252
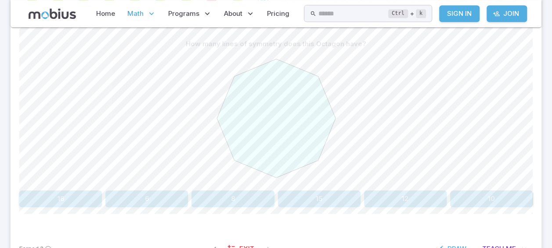
scroll to position [219, 0]
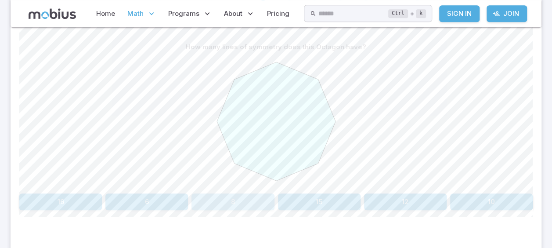
click at [234, 198] on button "8" at bounding box center [232, 201] width 83 height 17
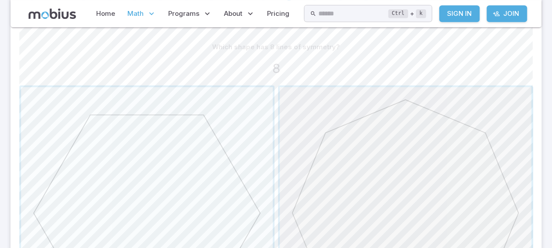
click at [428, 176] on span "button" at bounding box center [406, 213] width 252 height 252
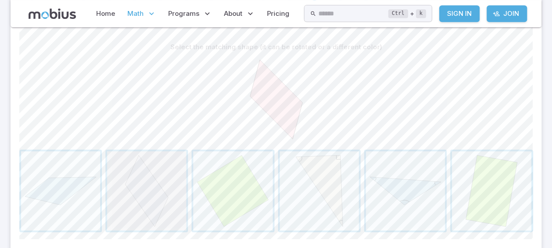
click at [179, 170] on span "button" at bounding box center [146, 190] width 79 height 79
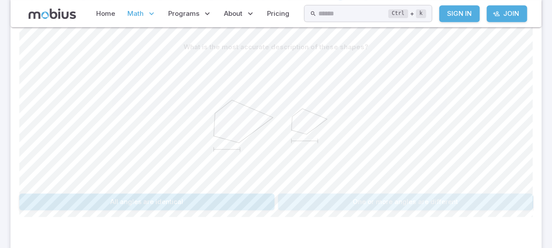
click at [404, 194] on button "One or more angles are different" at bounding box center [405, 201] width 255 height 17
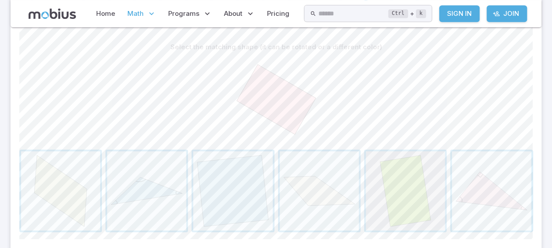
click at [412, 193] on span "button" at bounding box center [405, 190] width 79 height 79
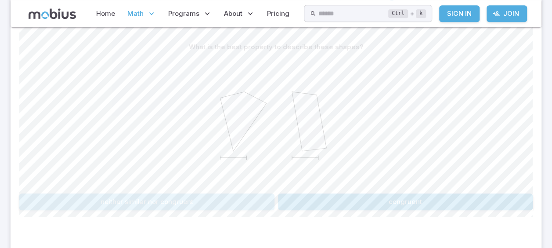
click at [240, 197] on button "neither similar nor congruent" at bounding box center [146, 201] width 255 height 17
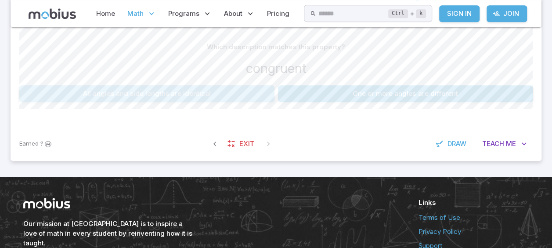
click at [217, 91] on button "All angles and side lengths are identical" at bounding box center [146, 93] width 255 height 17
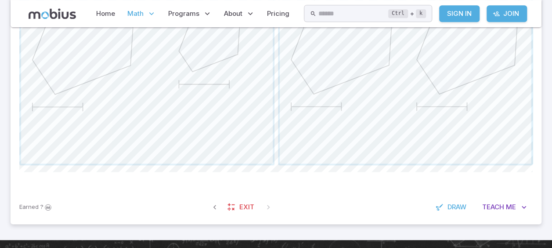
scroll to position [395, 0]
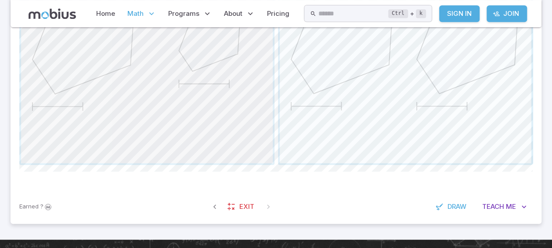
click at [187, 92] on span "button" at bounding box center [147, 37] width 252 height 252
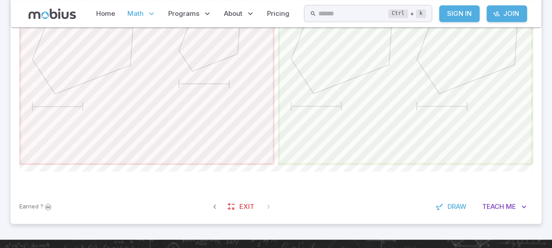
drag, startPoint x: 417, startPoint y: 120, endPoint x: 519, endPoint y: 254, distance: 168.4
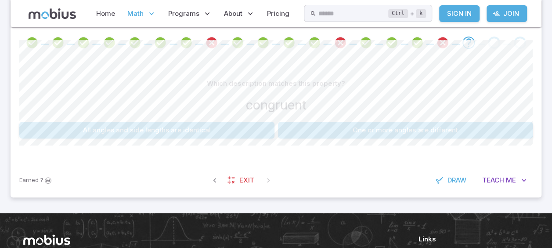
scroll to position [164, 0]
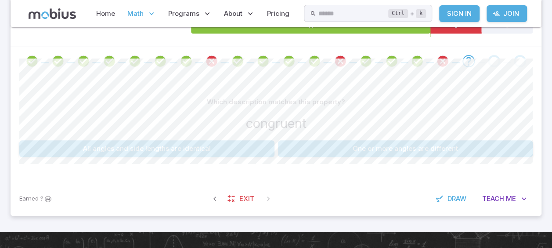
click at [173, 144] on button "All angles and side lengths are identical" at bounding box center [146, 148] width 255 height 17
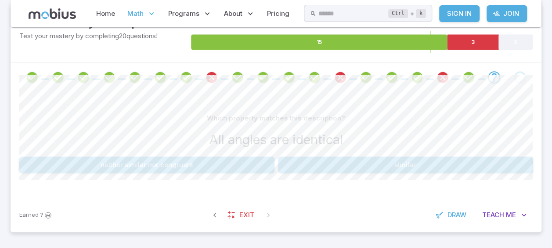
scroll to position [147, 0]
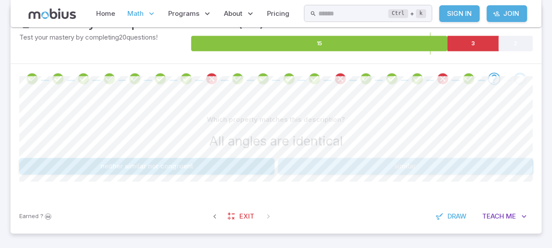
click at [387, 167] on button "similar" at bounding box center [405, 166] width 255 height 17
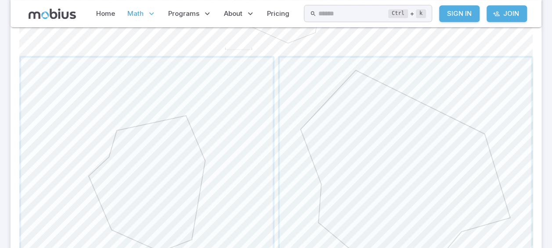
scroll to position [357, 0]
click at [195, 120] on span "button" at bounding box center [147, 183] width 252 height 252
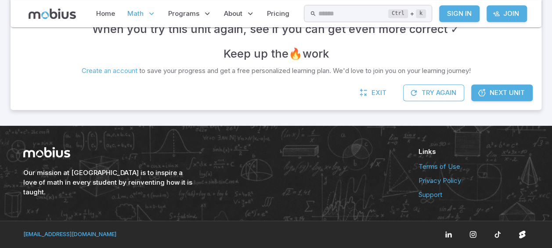
scroll to position [252, 0]
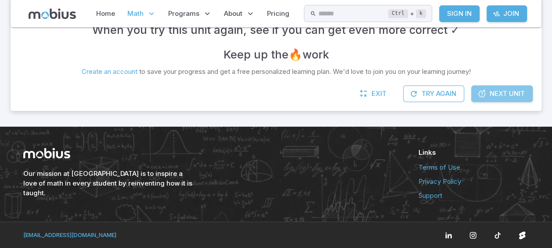
click at [512, 90] on span "Next Unit" at bounding box center [507, 94] width 35 height 10
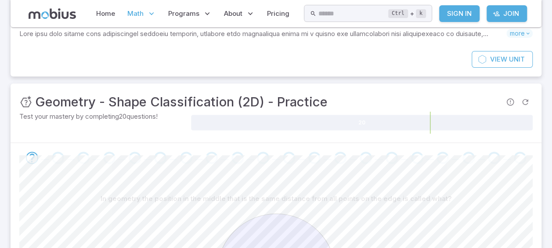
scroll to position [57, 0]
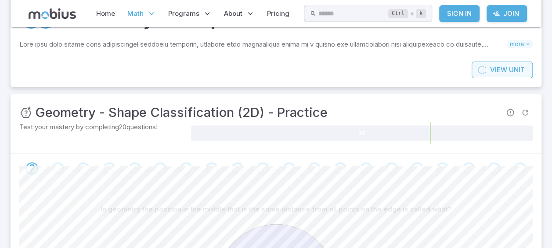
click at [495, 71] on span "View" at bounding box center [498, 70] width 17 height 10
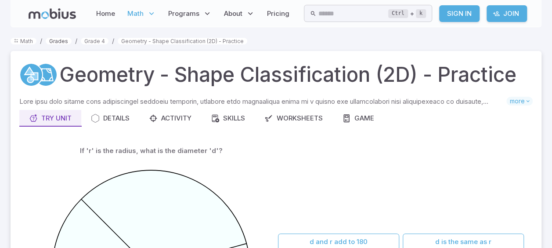
click at [61, 42] on link "Grades" at bounding box center [59, 41] width 26 height 7
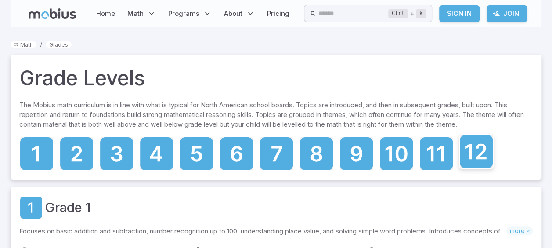
click at [483, 155] on icon at bounding box center [476, 151] width 33 height 33
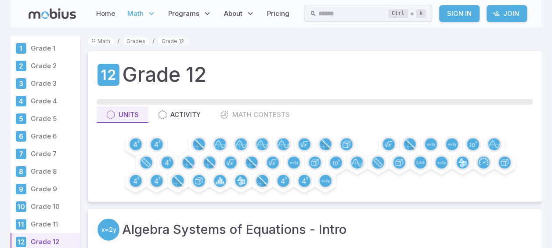
click at [44, 84] on p "Grade 3" at bounding box center [54, 84] width 46 height 10
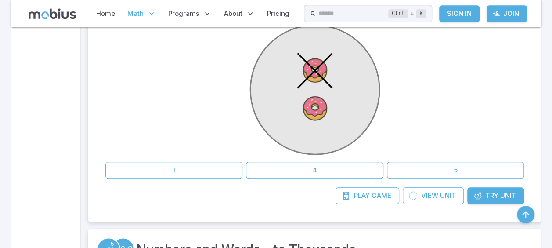
scroll to position [263, 0]
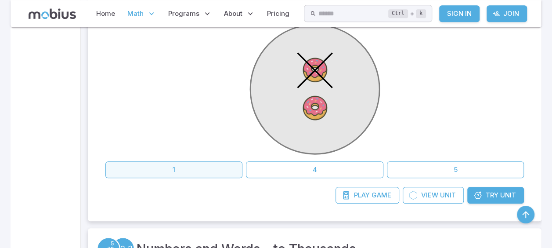
click at [199, 166] on button "1" at bounding box center [173, 169] width 137 height 17
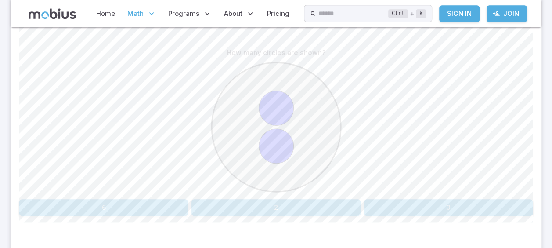
scroll to position [202, 0]
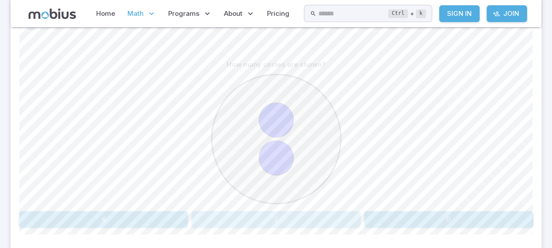
click at [279, 219] on button "2" at bounding box center [275, 219] width 169 height 17
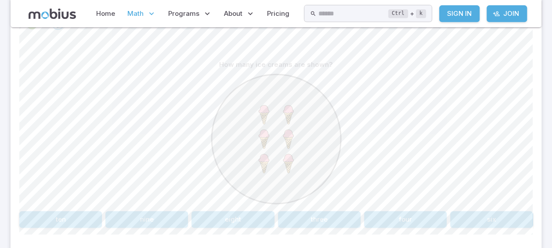
click at [407, 76] on div at bounding box center [275, 140] width 513 height 134
drag, startPoint x: 471, startPoint y: 214, endPoint x: 469, endPoint y: 219, distance: 5.0
drag, startPoint x: 469, startPoint y: 219, endPoint x: 407, endPoint y: 35, distance: 194.1
click at [407, 35] on div at bounding box center [276, 24] width 531 height 30
click at [483, 213] on button "six" at bounding box center [491, 219] width 83 height 17
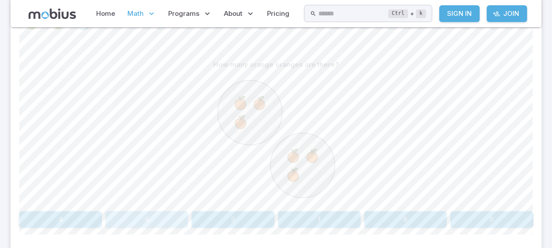
click at [177, 214] on button "6" at bounding box center [146, 219] width 83 height 17
click at [396, 216] on button "six" at bounding box center [379, 219] width 100 height 17
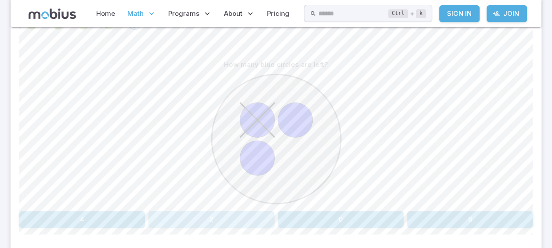
click at [262, 216] on button "2" at bounding box center [211, 219] width 126 height 17
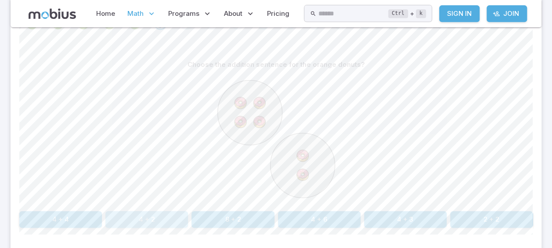
click at [159, 214] on button "4 + 2" at bounding box center [146, 219] width 83 height 17
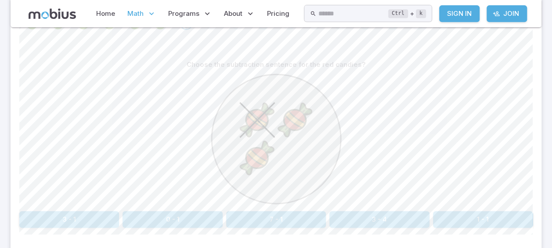
click at [76, 219] on button "3 - 1" at bounding box center [69, 219] width 100 height 17
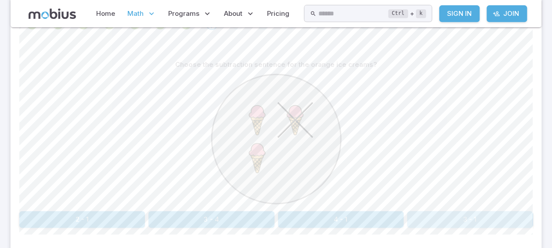
click at [459, 217] on button "3 - 1" at bounding box center [470, 219] width 126 height 17
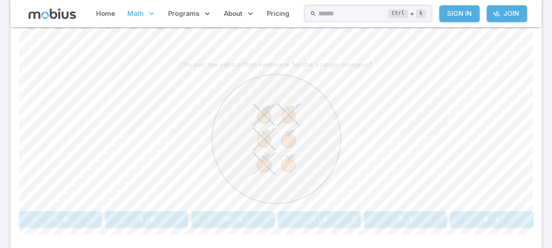
click at [134, 218] on button "6 - 8" at bounding box center [146, 219] width 83 height 17
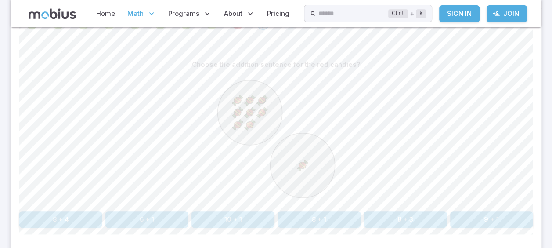
click at [319, 214] on button "8 + 1" at bounding box center [319, 219] width 83 height 17
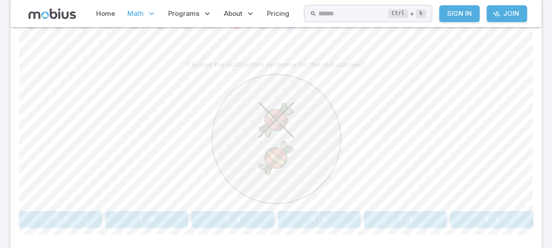
click at [316, 129] on circle at bounding box center [276, 138] width 129 height 129
click at [382, 217] on button "2 - 1" at bounding box center [405, 219] width 83 height 17
click at [393, 215] on button "2 - 1" at bounding box center [405, 219] width 83 height 17
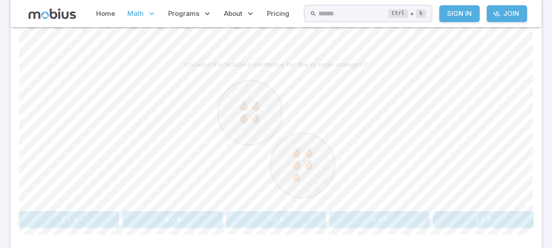
click at [517, 217] on button "4 + 5" at bounding box center [483, 219] width 100 height 17
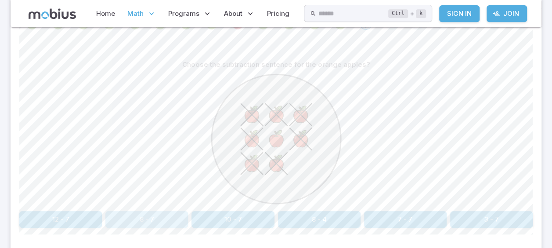
click at [141, 219] on button "8 - 7" at bounding box center [146, 219] width 83 height 17
click at [164, 220] on button "5 - 1" at bounding box center [146, 219] width 83 height 17
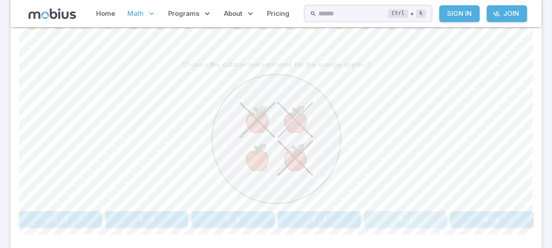
click at [388, 218] on button "4 - 1" at bounding box center [405, 219] width 83 height 17
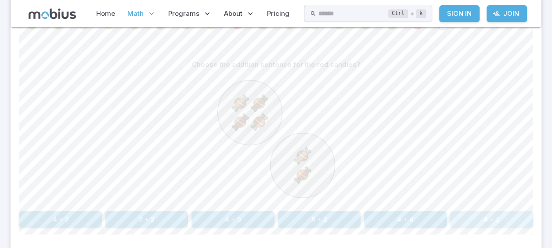
click at [480, 211] on button "4 + 2" at bounding box center [491, 219] width 83 height 17
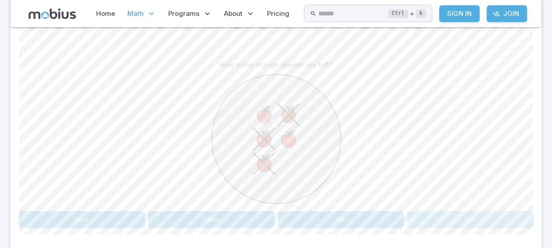
click at [425, 212] on button "two" at bounding box center [470, 219] width 126 height 17
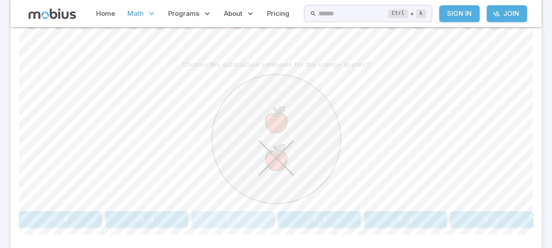
click at [253, 219] on button "2 - 1" at bounding box center [232, 219] width 83 height 17
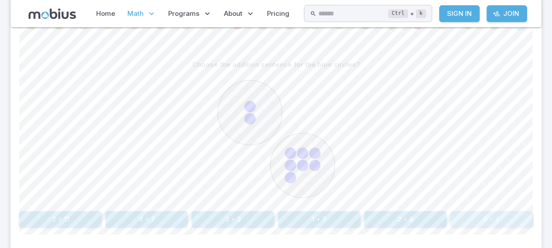
click at [491, 217] on button "2 + 7" at bounding box center [491, 219] width 83 height 17
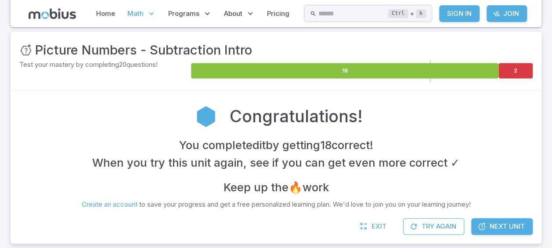
scroll to position [137, 0]
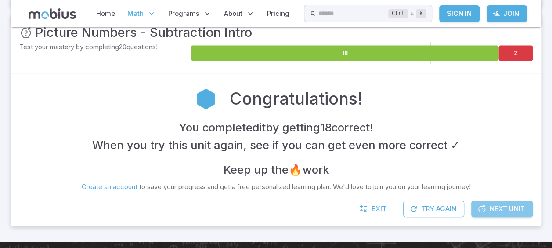
click at [516, 205] on span "Next Unit" at bounding box center [507, 209] width 35 height 10
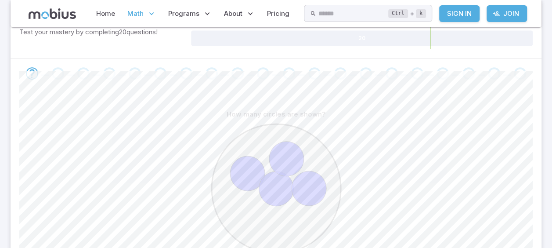
scroll to position [193, 0]
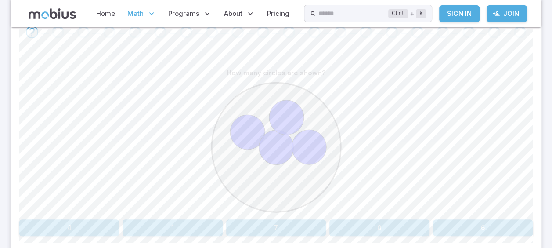
click at [112, 217] on div "How many circles are shown? 4 1 7 0 6" at bounding box center [275, 150] width 513 height 171
click at [114, 223] on button "4" at bounding box center [69, 227] width 100 height 17
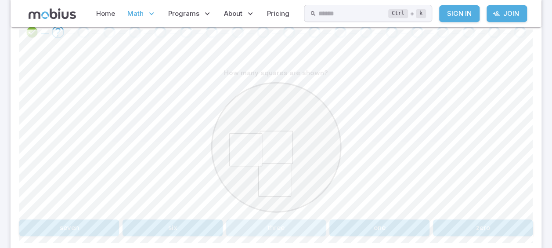
click at [301, 223] on button "three" at bounding box center [276, 227] width 100 height 17
click at [308, 225] on button "6" at bounding box center [275, 227] width 169 height 17
click at [286, 228] on button "10" at bounding box center [276, 227] width 100 height 17
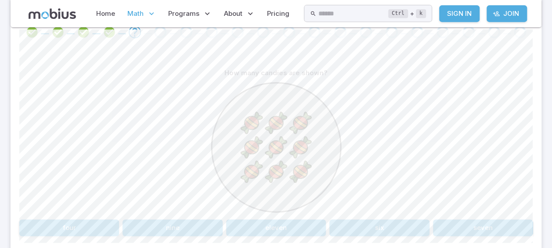
click at [208, 224] on button "nine" at bounding box center [172, 227] width 100 height 17
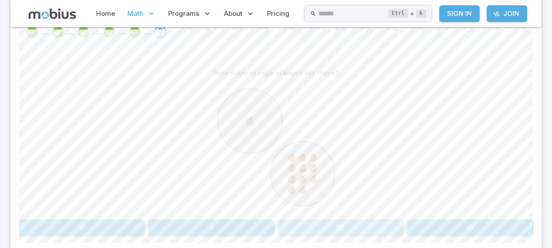
click at [313, 219] on button "12" at bounding box center [341, 227] width 126 height 17
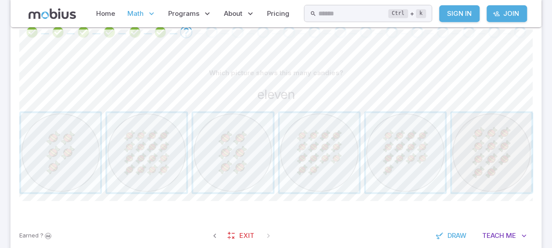
click at [505, 132] on span "button" at bounding box center [491, 152] width 79 height 79
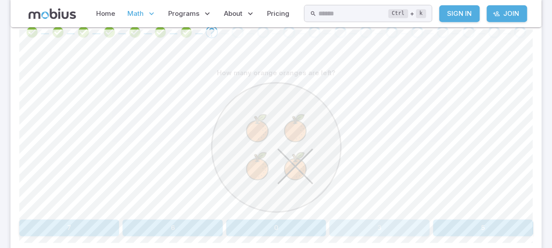
click at [370, 222] on button "3" at bounding box center [379, 227] width 100 height 17
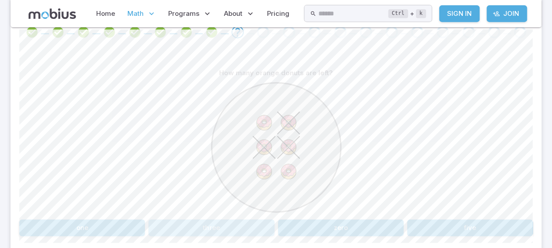
click at [229, 223] on button "three" at bounding box center [211, 227] width 126 height 17
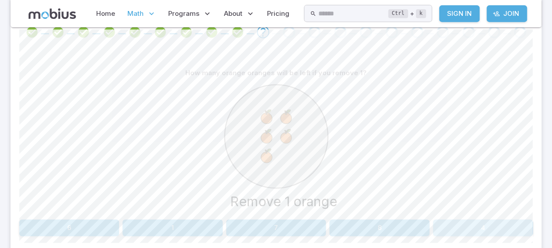
click at [472, 222] on button "4" at bounding box center [483, 227] width 100 height 17
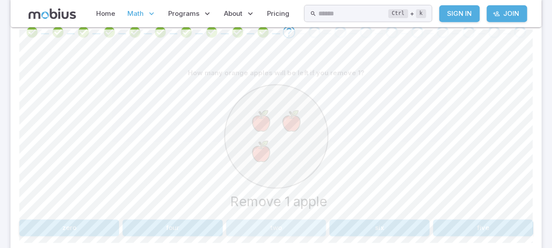
click at [292, 221] on button "two" at bounding box center [276, 227] width 100 height 17
click at [206, 223] on button "2 - 1" at bounding box center [172, 227] width 100 height 17
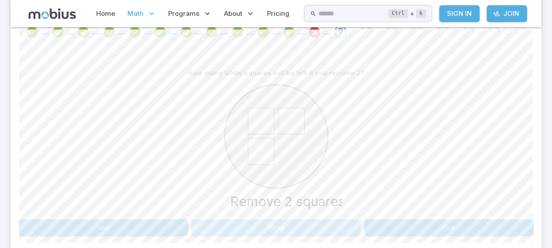
click at [288, 223] on button "three" at bounding box center [275, 227] width 169 height 17
click at [389, 220] on button "8 - 3" at bounding box center [405, 227] width 83 height 17
click at [424, 220] on button "nine" at bounding box center [405, 227] width 83 height 17
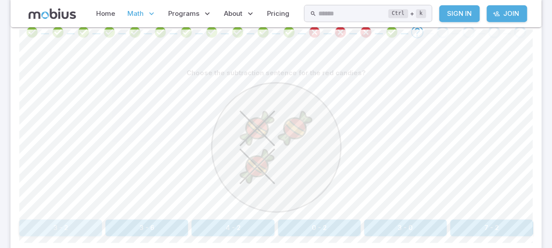
click at [74, 223] on button "3 - 2" at bounding box center [60, 227] width 83 height 17
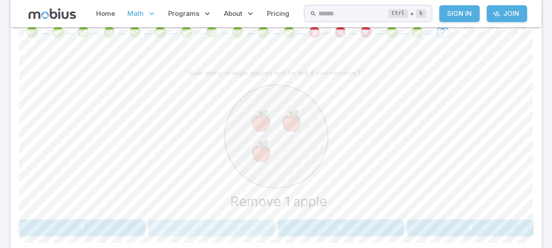
click at [251, 221] on button "2" at bounding box center [211, 227] width 126 height 17
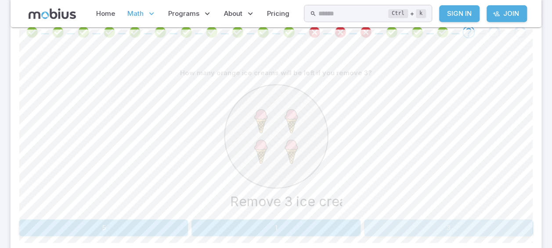
click at [383, 226] on button "3" at bounding box center [448, 227] width 169 height 17
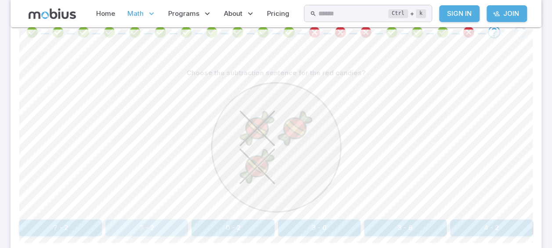
click at [158, 221] on button "3 - 2" at bounding box center [146, 227] width 83 height 17
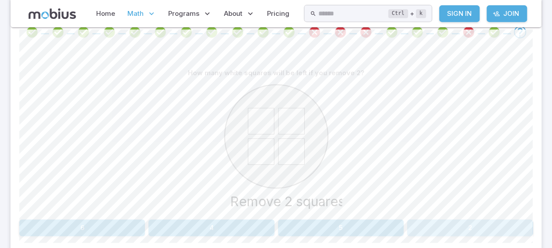
click at [503, 224] on button "2" at bounding box center [470, 227] width 126 height 17
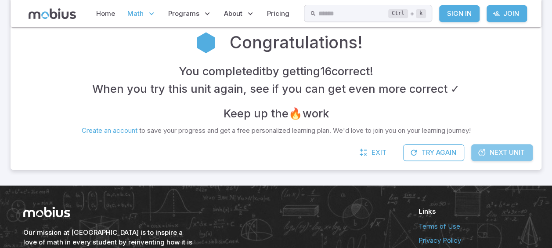
click at [524, 148] on span "Next Unit" at bounding box center [507, 153] width 35 height 10
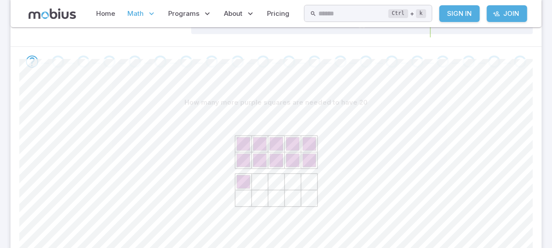
scroll to position [181, 0]
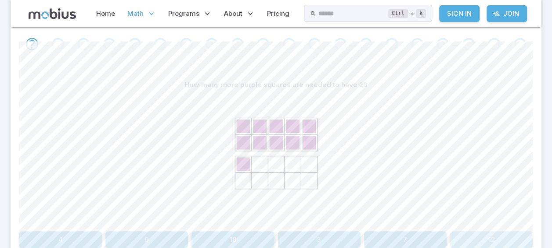
click at [476, 237] on button "12" at bounding box center [491, 239] width 83 height 17
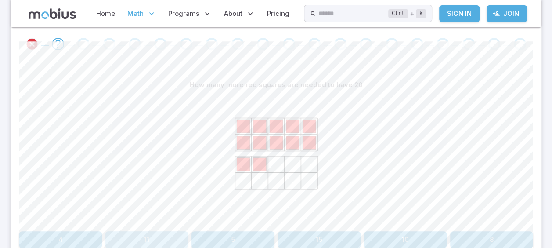
click at [176, 235] on button "11" at bounding box center [146, 239] width 83 height 17
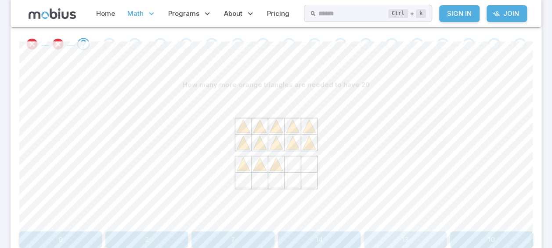
click at [394, 235] on button "13" at bounding box center [405, 239] width 83 height 17
click at [404, 239] on button "7" at bounding box center [405, 239] width 83 height 17
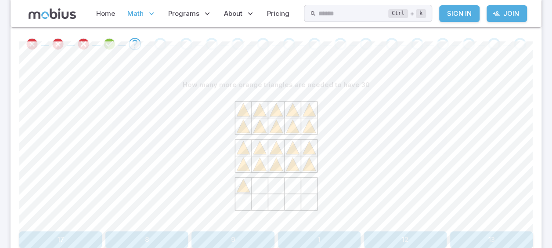
click at [88, 234] on button "17" at bounding box center [60, 239] width 83 height 17
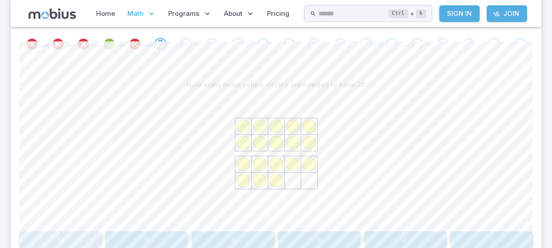
click at [86, 231] on button "10" at bounding box center [60, 239] width 83 height 17
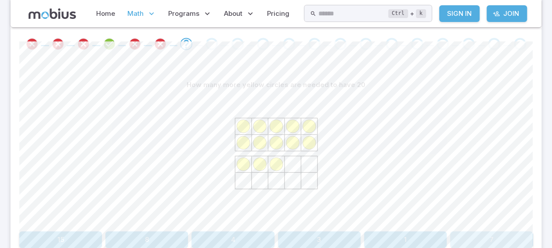
click at [491, 232] on button "7" at bounding box center [491, 239] width 83 height 17
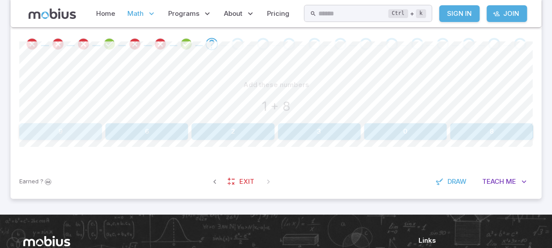
click at [50, 124] on button "9" at bounding box center [60, 131] width 83 height 17
click at [151, 133] on button "14" at bounding box center [146, 131] width 83 height 17
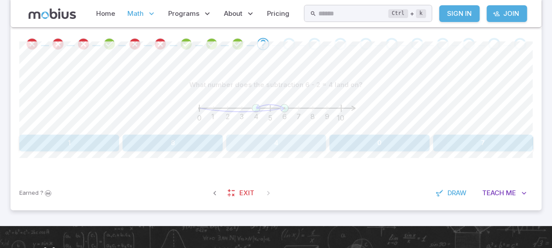
click at [282, 138] on button "4" at bounding box center [276, 142] width 100 height 17
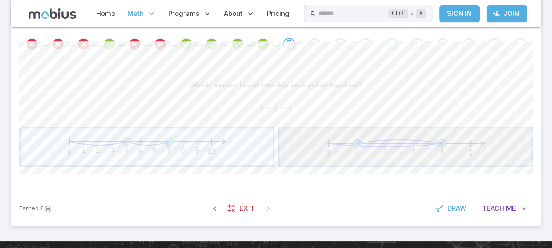
click at [327, 148] on span "button" at bounding box center [406, 146] width 252 height 36
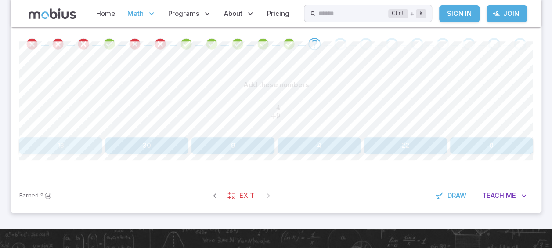
click at [61, 144] on button "13" at bounding box center [60, 145] width 83 height 17
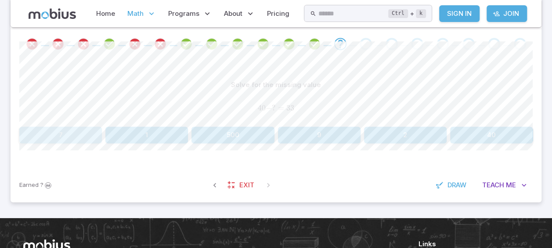
click at [80, 134] on button "7" at bounding box center [60, 134] width 83 height 17
click at [141, 82] on div "Solve for the missing value" at bounding box center [275, 84] width 513 height 17
click at [83, 134] on button "48" at bounding box center [60, 134] width 83 height 17
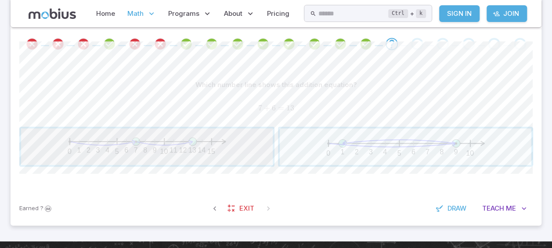
click at [244, 151] on span "button" at bounding box center [147, 146] width 252 height 36
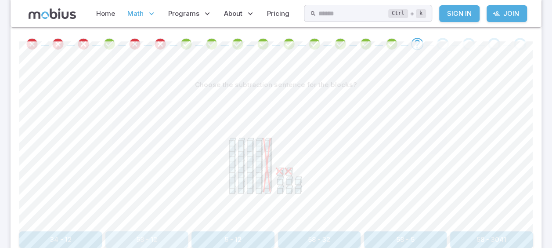
click at [171, 240] on button "58 - 12" at bounding box center [146, 239] width 83 height 17
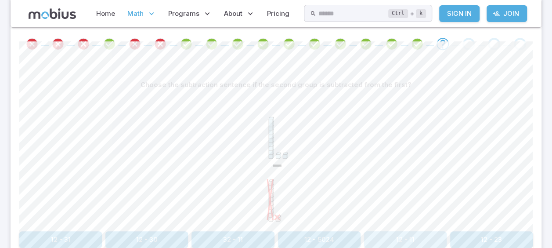
click at [421, 234] on button "12 - 11" at bounding box center [405, 239] width 83 height 17
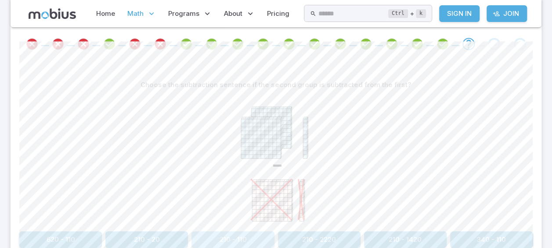
click at [256, 232] on button "210 - 110" at bounding box center [232, 239] width 83 height 17
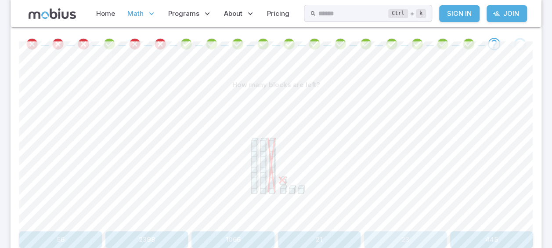
click at [434, 232] on button "23" at bounding box center [405, 239] width 83 height 17
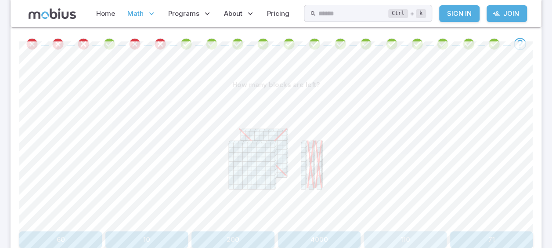
click at [418, 239] on button "110" at bounding box center [405, 239] width 83 height 17
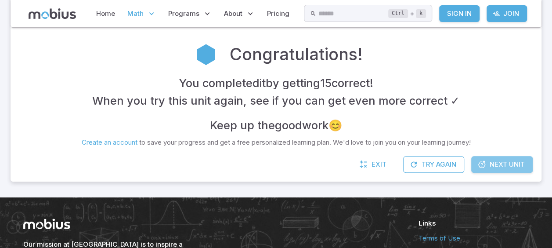
click at [503, 163] on span "Next Unit" at bounding box center [507, 164] width 35 height 10
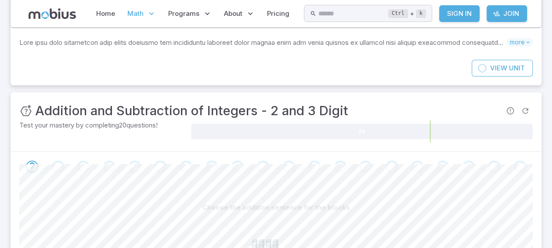
scroll to position [53, 0]
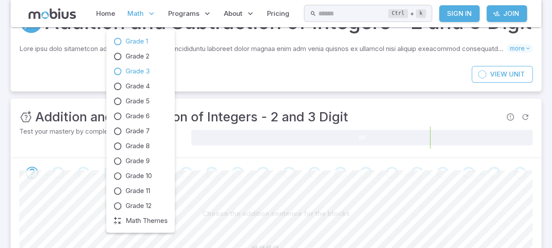
click at [138, 38] on span "Grade 1" at bounding box center [137, 41] width 22 height 10
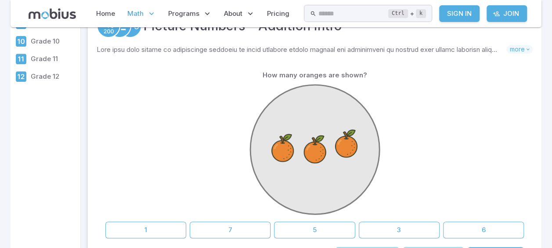
scroll to position [183, 0]
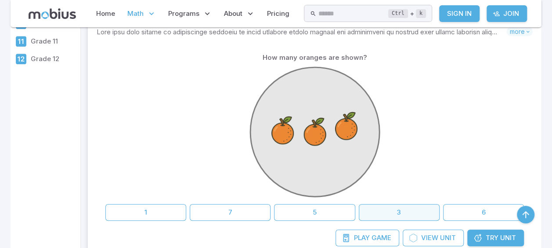
click at [406, 213] on button "3" at bounding box center [399, 212] width 81 height 17
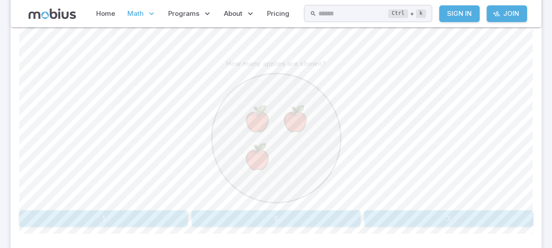
scroll to position [211, 0]
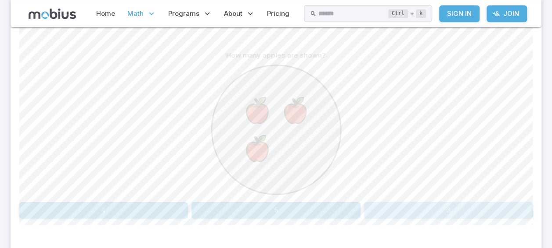
click at [491, 210] on button "3" at bounding box center [448, 210] width 169 height 17
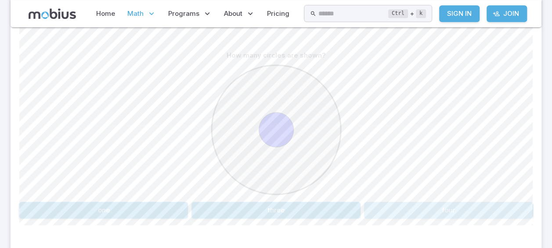
click at [483, 207] on button "four" at bounding box center [448, 210] width 169 height 17
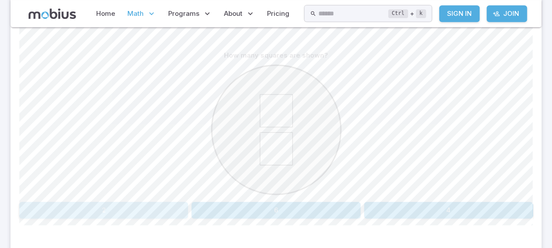
click at [150, 205] on button "2" at bounding box center [103, 210] width 169 height 17
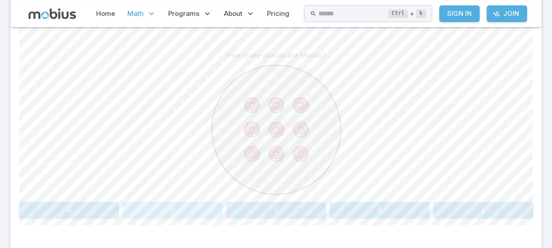
click at [179, 205] on button "9" at bounding box center [172, 210] width 100 height 17
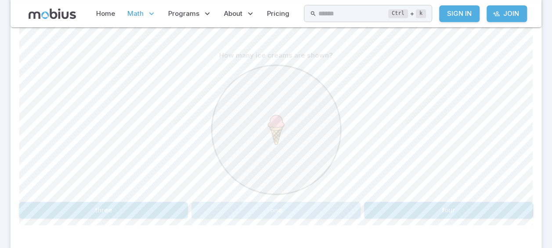
click at [243, 207] on button "one" at bounding box center [275, 210] width 169 height 17
click at [158, 205] on button "1" at bounding box center [146, 210] width 83 height 17
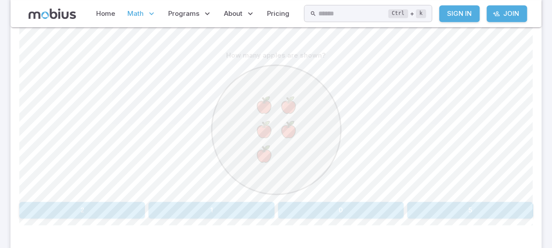
click at [508, 212] on button "5" at bounding box center [470, 210] width 126 height 17
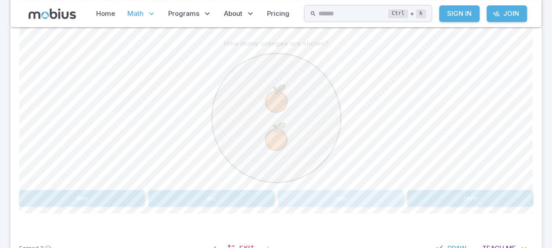
click at [357, 193] on button "two" at bounding box center [341, 198] width 126 height 17
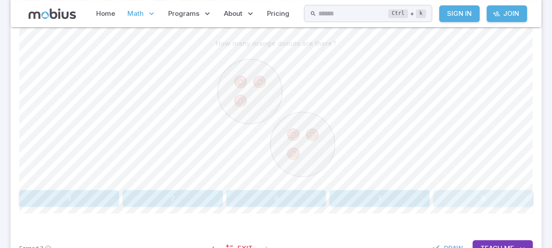
click at [479, 198] on button "6" at bounding box center [483, 198] width 100 height 17
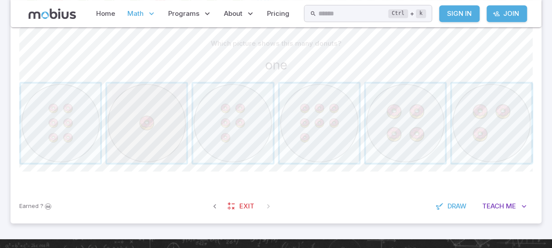
click at [110, 153] on span "button" at bounding box center [146, 122] width 79 height 79
click at [112, 152] on span "button" at bounding box center [146, 122] width 79 height 79
click at [122, 156] on span "button" at bounding box center [146, 122] width 79 height 79
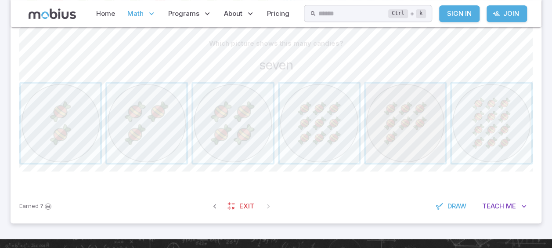
click at [422, 134] on span "button" at bounding box center [405, 122] width 79 height 79
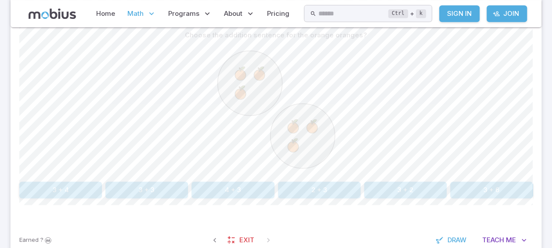
scroll to position [230, 0]
click at [146, 190] on button "3 + 3" at bounding box center [146, 190] width 83 height 17
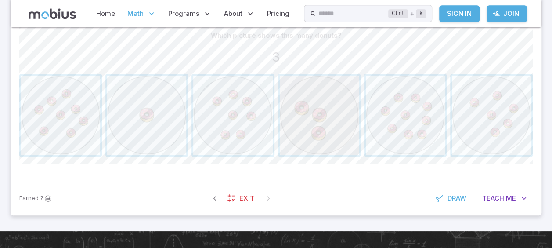
click at [311, 110] on span "button" at bounding box center [319, 115] width 79 height 79
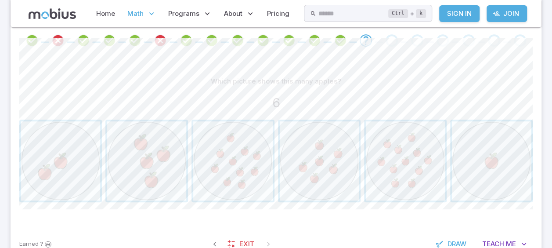
scroll to position [193, 0]
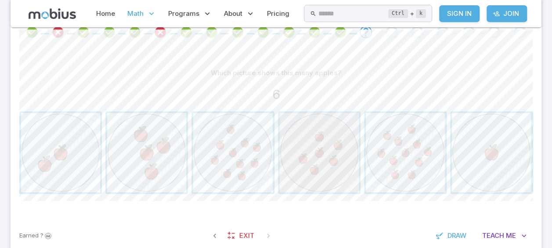
click at [311, 146] on span "button" at bounding box center [319, 152] width 79 height 79
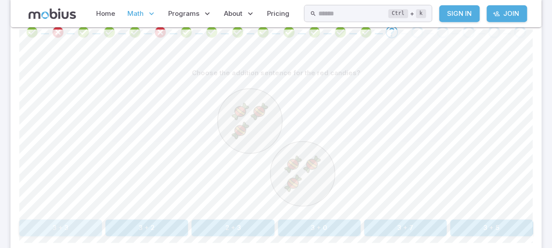
click at [60, 223] on button "3 + 3" at bounding box center [60, 227] width 83 height 17
click at [321, 221] on button "8 + 1" at bounding box center [319, 227] width 83 height 17
drag, startPoint x: 295, startPoint y: 247, endPoint x: 189, endPoint y: 247, distance: 106.7
click at [189, 247] on html "Home Math Grade 1 Grade 2 Grade 3 Grade 4 Grade 5 Grade 6 Grade 7 Grade 8 Grade…" at bounding box center [276, 120] width 552 height 626
click at [62, 222] on button "6 + 3" at bounding box center [60, 227] width 83 height 17
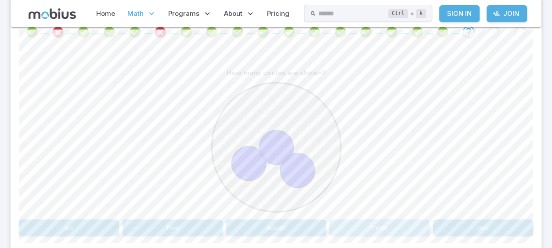
click at [362, 225] on button "three" at bounding box center [379, 227] width 100 height 17
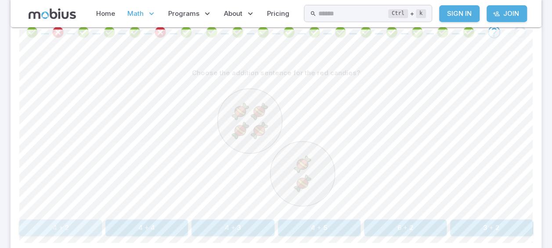
drag, startPoint x: 81, startPoint y: 225, endPoint x: 85, endPoint y: 228, distance: 5.6
click at [85, 228] on button "4 + 2" at bounding box center [60, 227] width 83 height 17
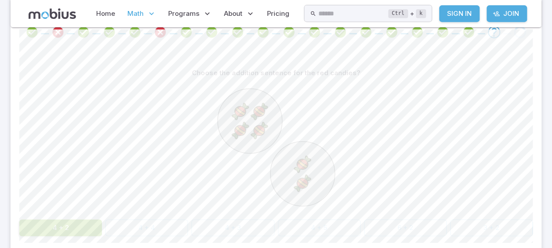
click at [85, 228] on button "4 + 2" at bounding box center [60, 227] width 83 height 17
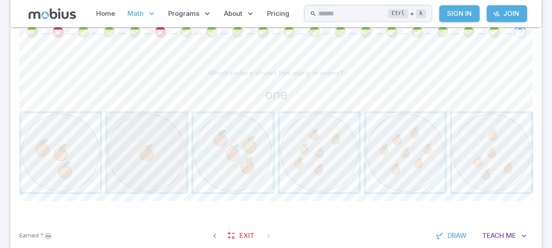
click at [124, 160] on span "button" at bounding box center [146, 152] width 79 height 79
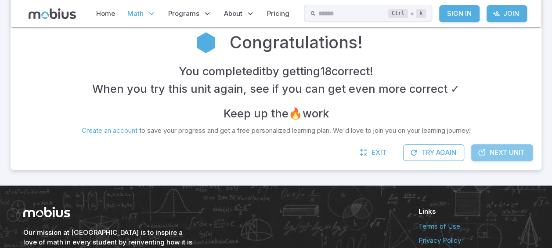
click at [481, 149] on icon at bounding box center [481, 152] width 9 height 9
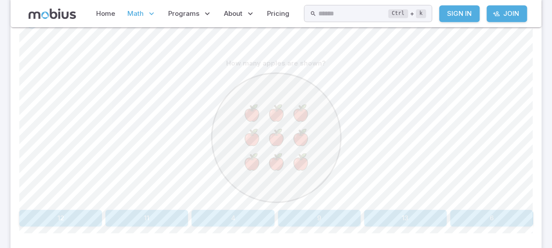
scroll to position [202, 0]
click at [322, 212] on button "9" at bounding box center [319, 219] width 83 height 17
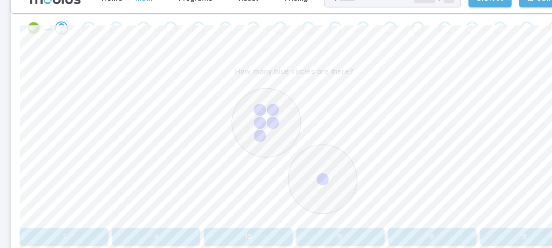
scroll to position [183, 0]
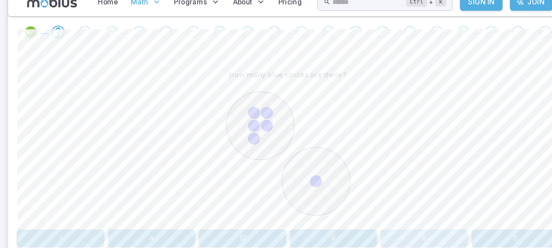
click at [421, 235] on button "6" at bounding box center [405, 237] width 83 height 17
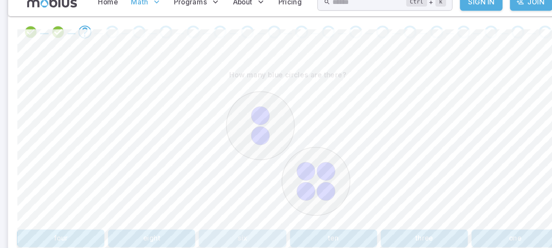
click at [223, 230] on button "six" at bounding box center [232, 237] width 83 height 17
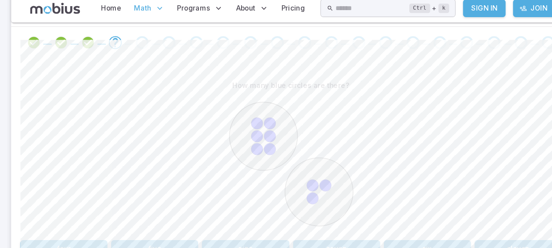
scroll to position [190, 0]
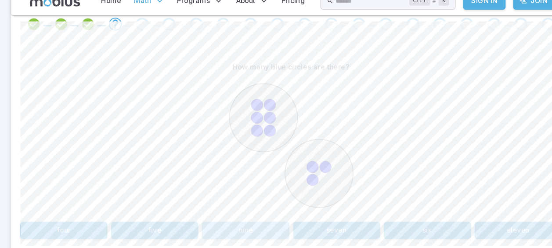
click at [234, 224] on button "nine" at bounding box center [232, 231] width 83 height 17
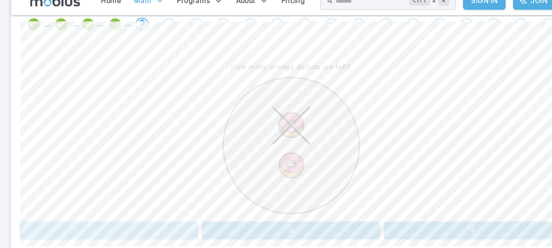
click at [122, 233] on button "1" at bounding box center [103, 231] width 169 height 17
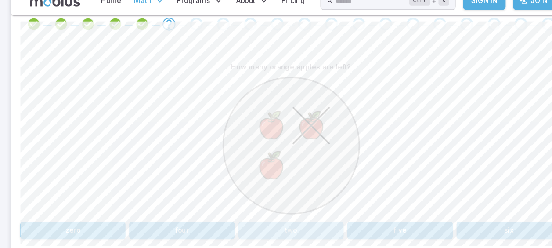
click at [275, 232] on button "two" at bounding box center [276, 231] width 100 height 17
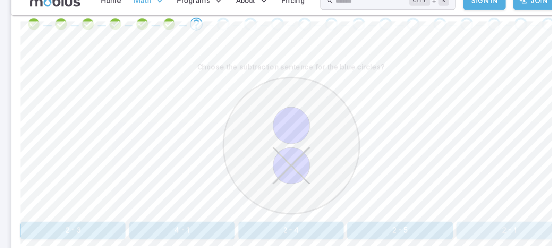
click at [503, 225] on button "2 - 1" at bounding box center [483, 231] width 100 height 17
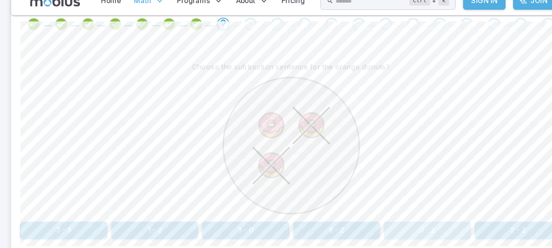
click at [400, 228] on button "3 - 2" at bounding box center [405, 231] width 83 height 17
drag, startPoint x: 400, startPoint y: 228, endPoint x: 404, endPoint y: 231, distance: 5.6
click at [404, 231] on button "4 - 5" at bounding box center [405, 231] width 83 height 17
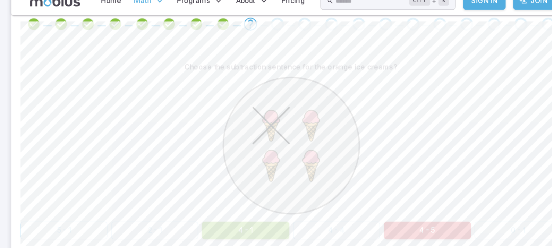
click at [404, 231] on button "4 - 5" at bounding box center [405, 231] width 83 height 17
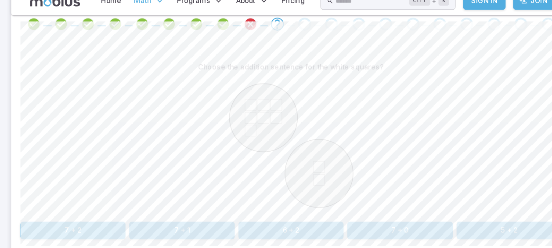
click at [91, 223] on button "7 + 2" at bounding box center [69, 231] width 100 height 17
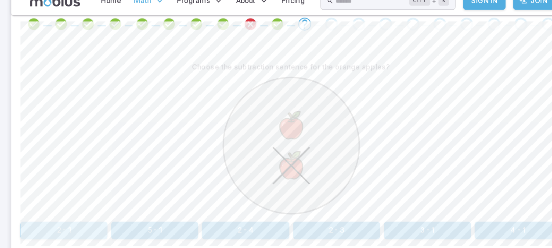
click at [69, 226] on button "2 - 1" at bounding box center [60, 231] width 83 height 17
click at [310, 224] on button "2 - 1" at bounding box center [319, 231] width 83 height 17
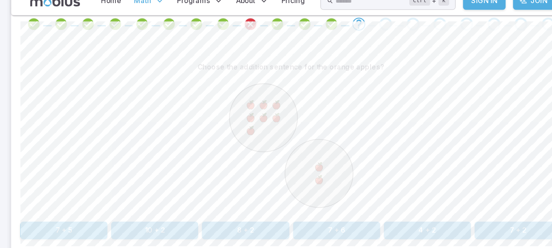
click at [320, 214] on icon at bounding box center [276, 151] width 132 height 132
click at [484, 230] on button "7 + 2" at bounding box center [491, 231] width 83 height 17
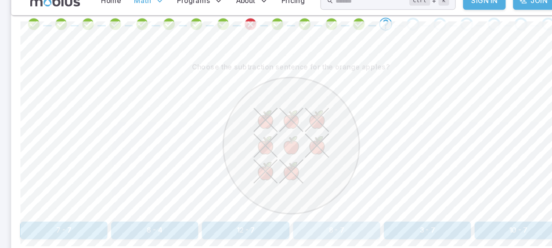
click at [324, 228] on button "8 - 7" at bounding box center [319, 231] width 83 height 17
